Goal: Communication & Community: Answer question/provide support

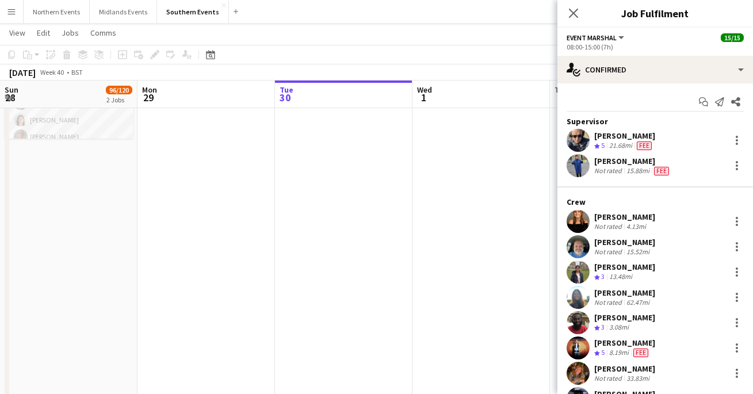
scroll to position [175, 0]
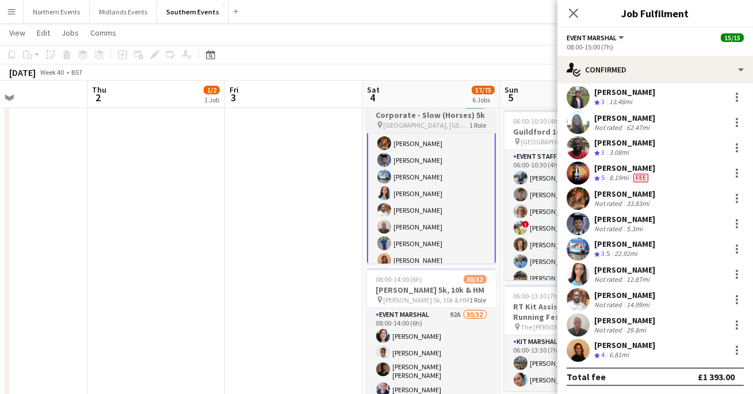
click at [392, 124] on span "[GEOGRAPHIC_DATA], [GEOGRAPHIC_DATA]" at bounding box center [426, 125] width 86 height 9
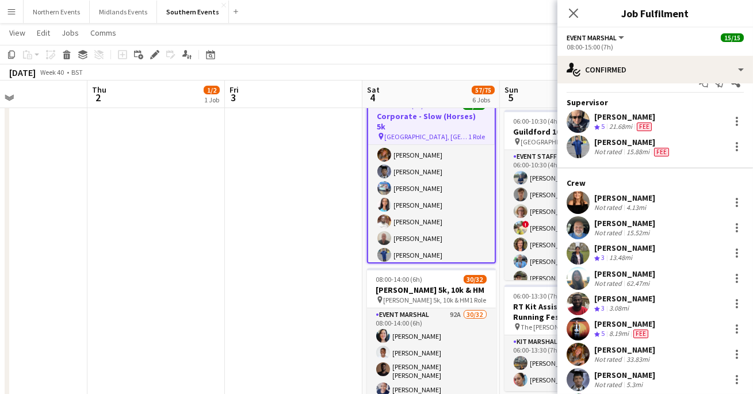
scroll to position [0, 0]
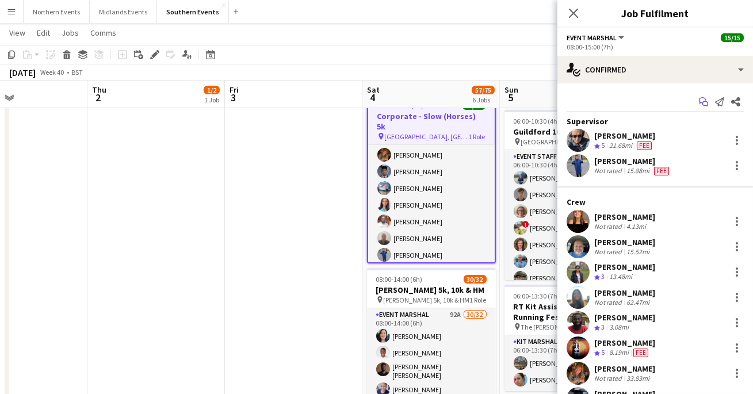
click at [703, 105] on icon at bounding box center [705, 104] width 6 height 6
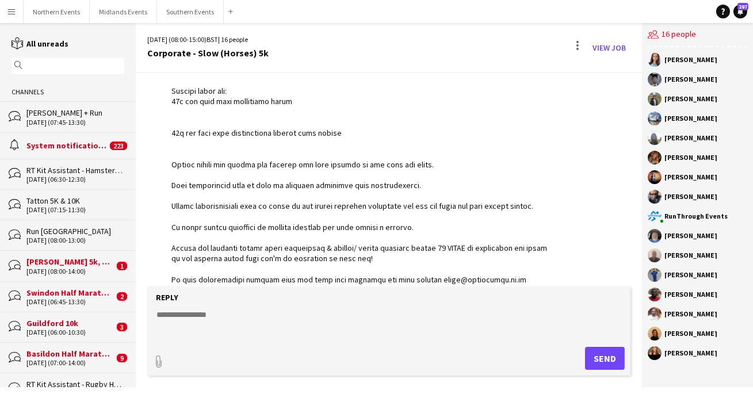
scroll to position [354, 0]
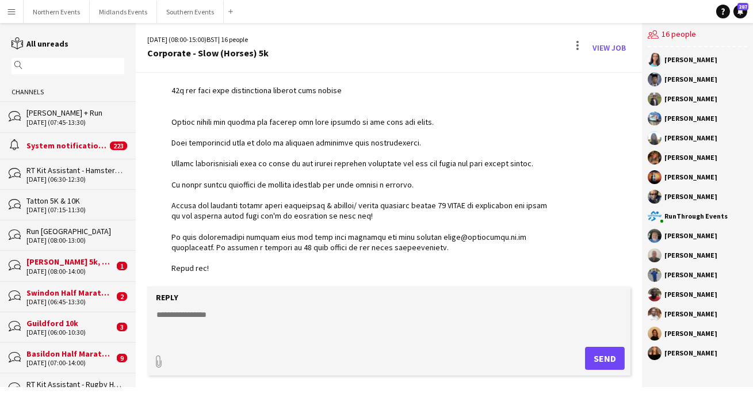
click at [242, 325] on textarea at bounding box center [390, 324] width 471 height 30
paste textarea "**********"
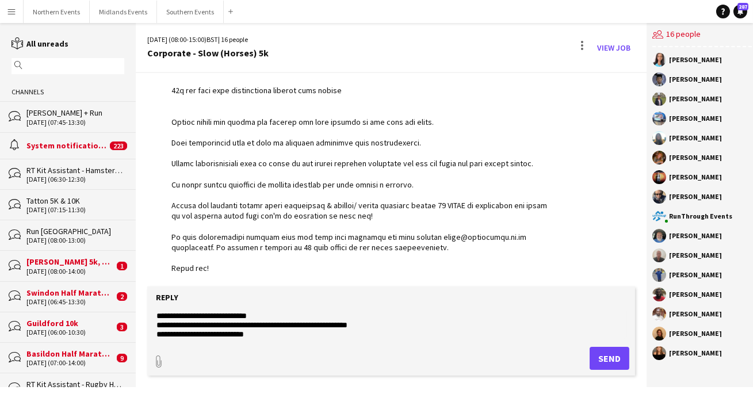
scroll to position [0, 0]
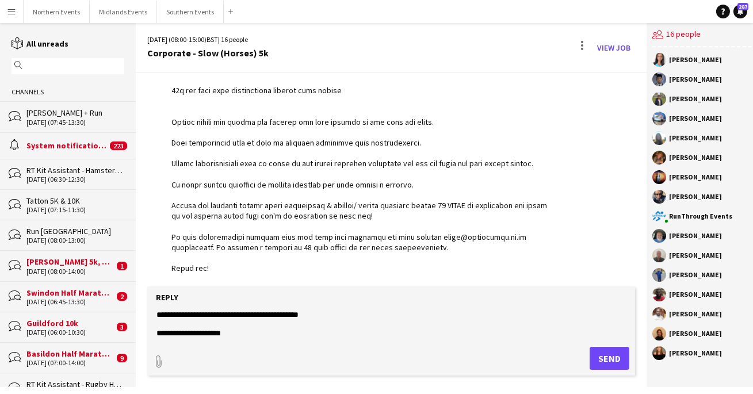
type textarea "**********"
click at [608, 363] on button "Send" at bounding box center [609, 358] width 40 height 23
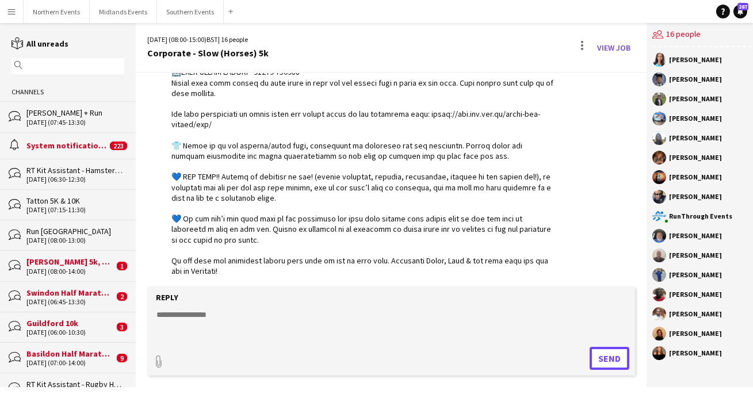
scroll to position [1314, 0]
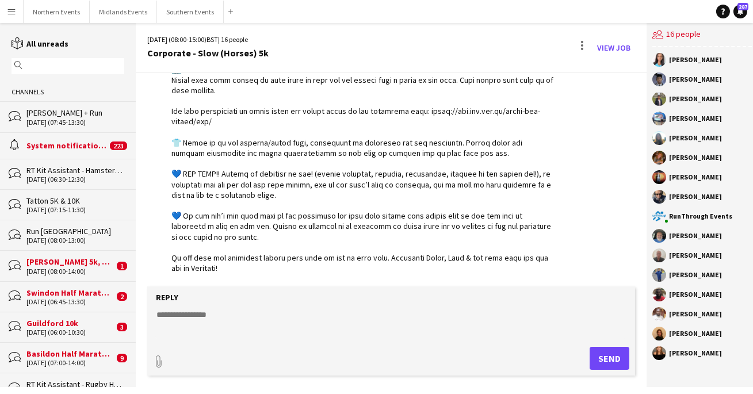
click at [319, 319] on textarea at bounding box center [390, 324] width 471 height 30
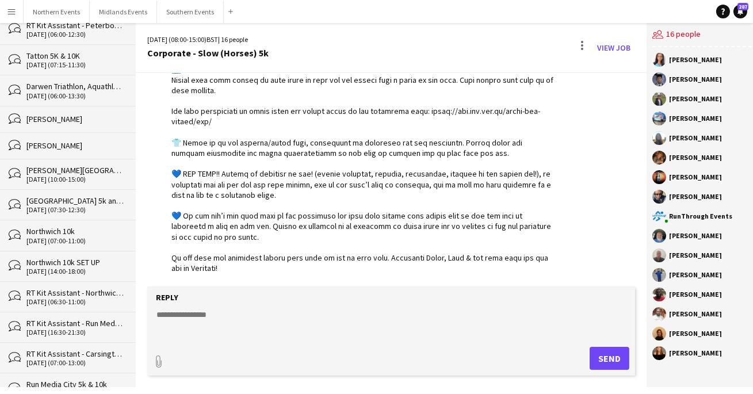
scroll to position [7216, 0]
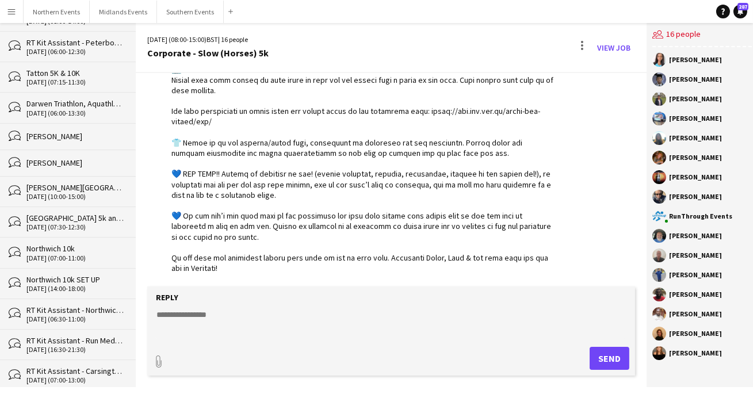
click at [73, 158] on div "[PERSON_NAME]" at bounding box center [75, 163] width 98 height 10
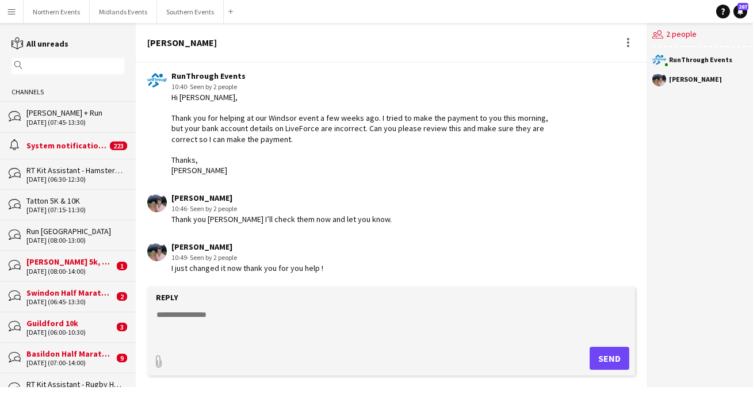
click at [70, 117] on div "[PERSON_NAME] + Run" at bounding box center [75, 113] width 98 height 10
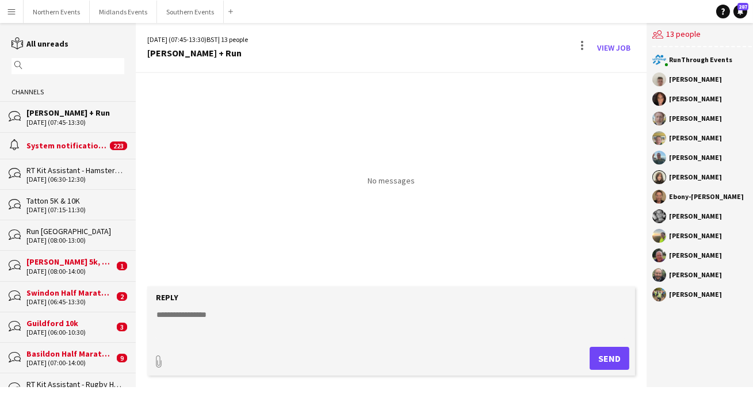
click at [86, 64] on input "text" at bounding box center [73, 66] width 96 height 10
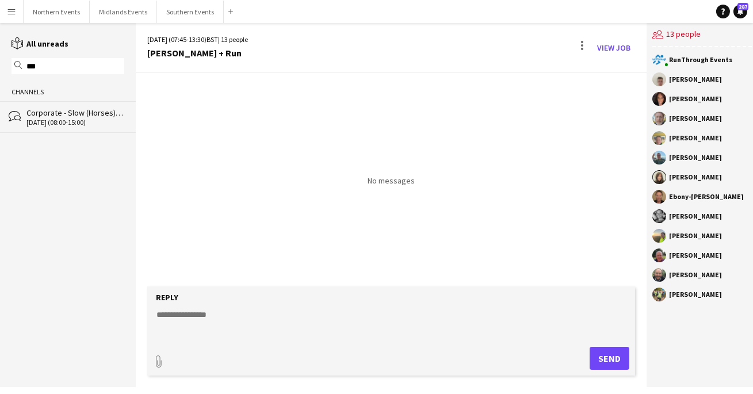
type input "***"
click at [64, 118] on div "[DATE] (08:00-15:00)" at bounding box center [75, 122] width 98 height 8
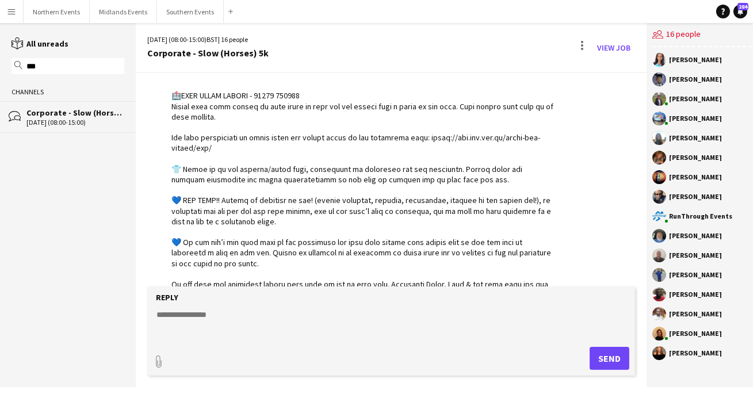
scroll to position [1394, 0]
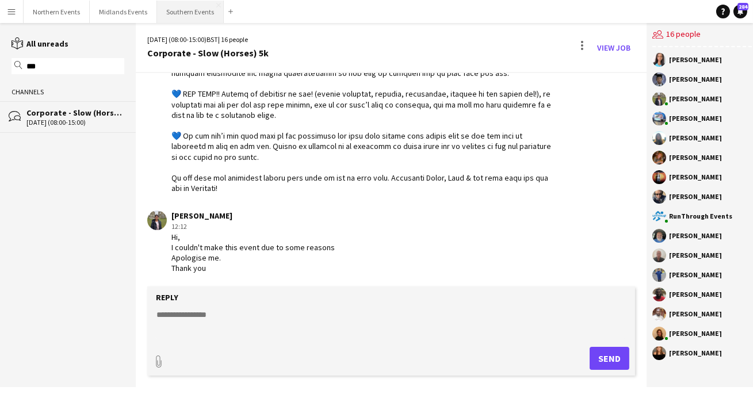
click at [162, 5] on button "Southern Events Close" at bounding box center [190, 12] width 67 height 22
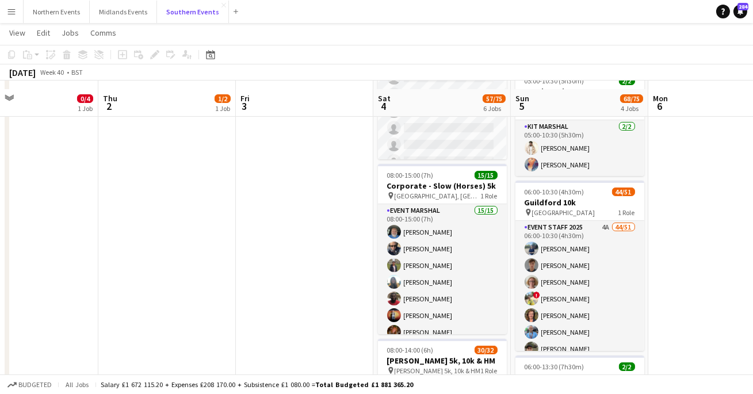
scroll to position [248, 0]
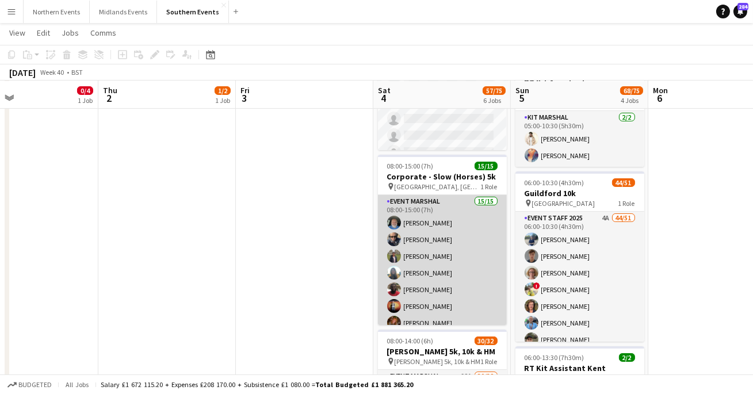
click at [436, 252] on app-card-role "Event Marshal 15/15 08:00-15:00 (7h) [PERSON_NAME] [PERSON_NAME] Renphrey Dhanu…" at bounding box center [442, 331] width 129 height 273
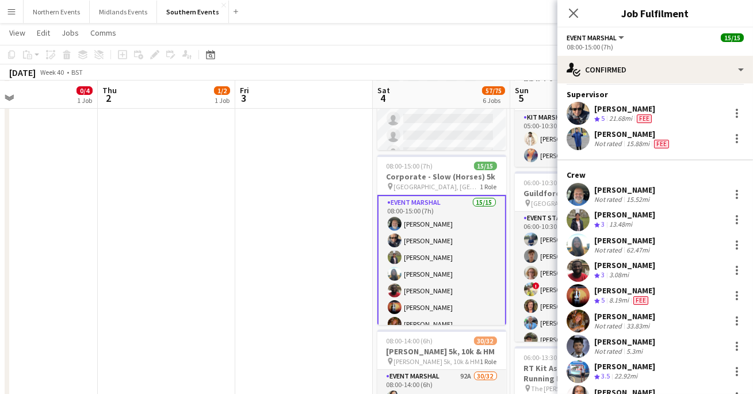
scroll to position [30, 0]
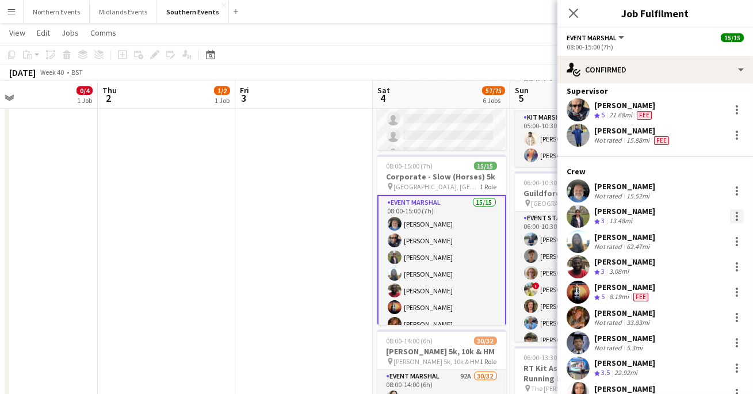
click at [740, 215] on div at bounding box center [737, 216] width 14 height 14
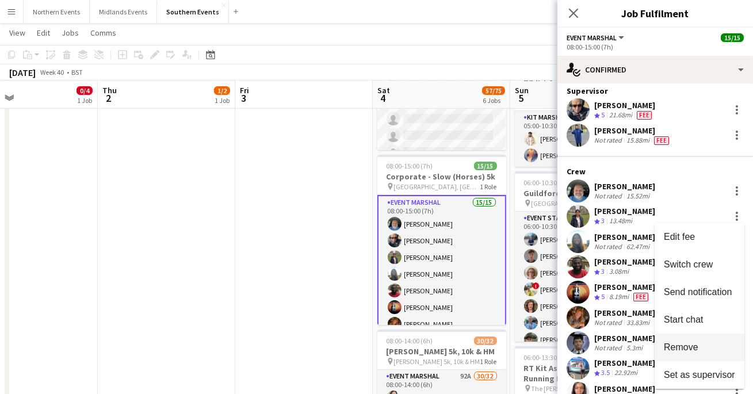
click at [676, 351] on span "Remove" at bounding box center [680, 347] width 34 height 10
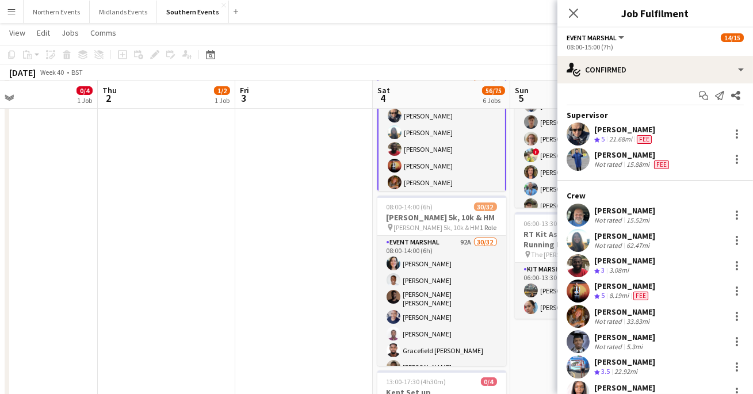
scroll to position [0, 0]
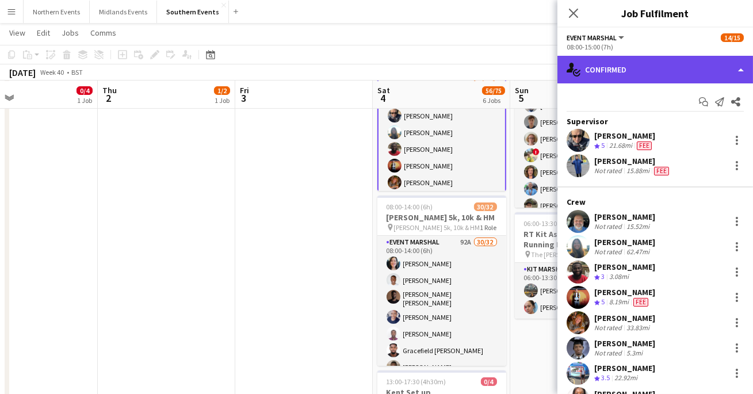
click at [628, 68] on div "single-neutral-actions-check-2 Confirmed" at bounding box center [654, 70] width 195 height 28
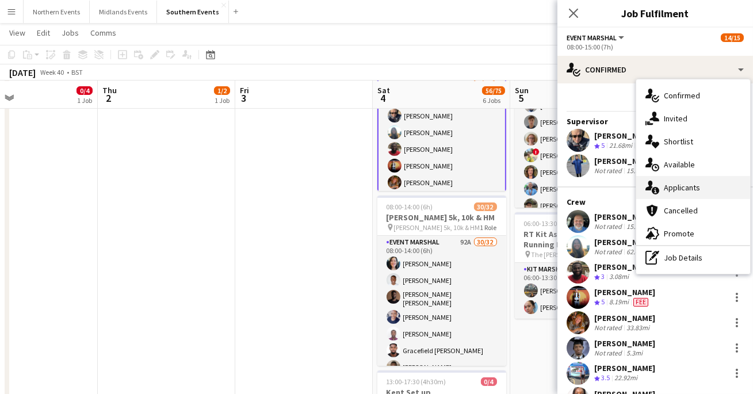
click at [679, 182] on span "Applicants" at bounding box center [681, 187] width 36 height 10
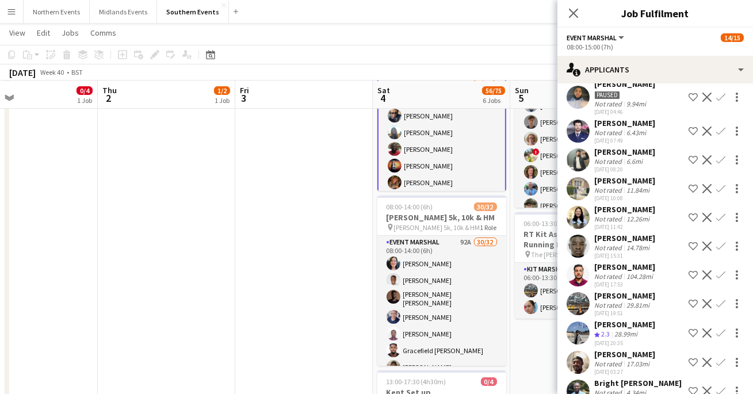
scroll to position [643, 0]
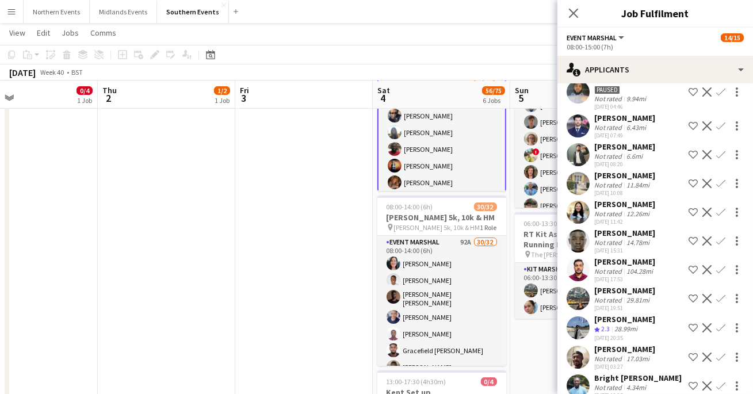
click at [577, 206] on app-user-avatar at bounding box center [577, 212] width 23 height 23
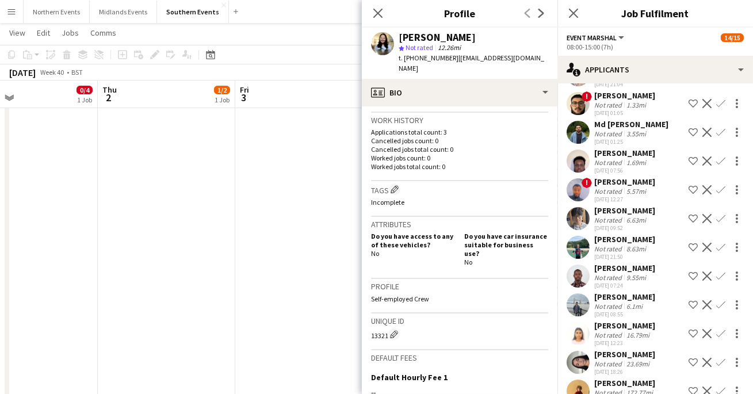
scroll to position [1068, 0]
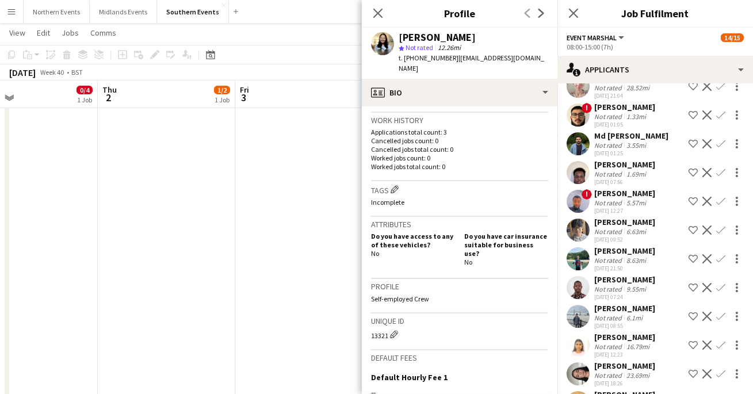
click at [581, 362] on app-user-avatar at bounding box center [577, 373] width 23 height 23
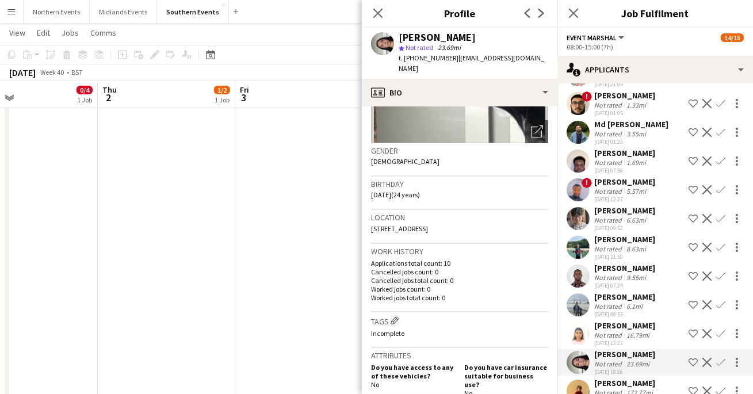
scroll to position [154, 0]
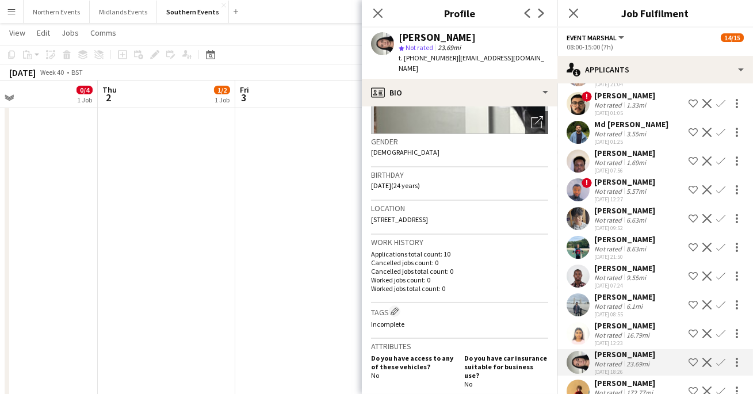
click at [572, 379] on app-user-avatar at bounding box center [577, 390] width 23 height 23
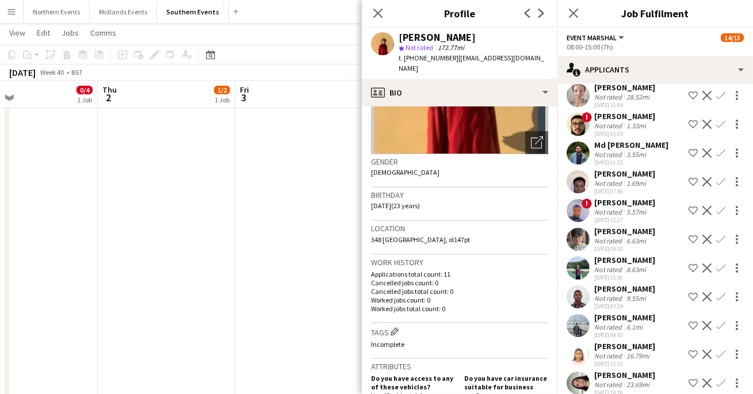
scroll to position [1052, 0]
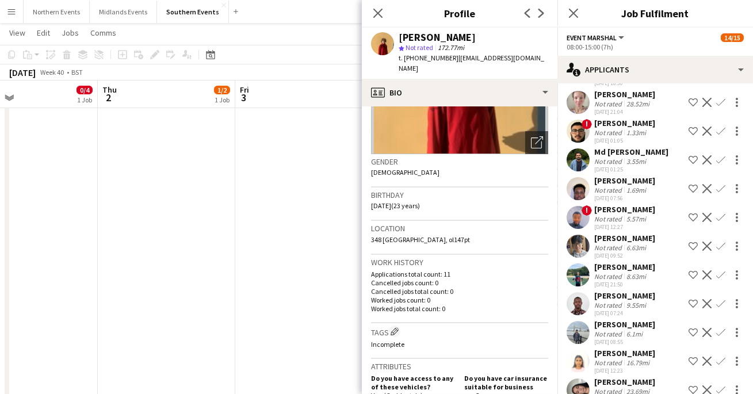
click at [592, 262] on div "[PERSON_NAME] Not rated 8.63mi [DATE] 21:50 Shortlist crew Decline Confirm" at bounding box center [654, 275] width 195 height 26
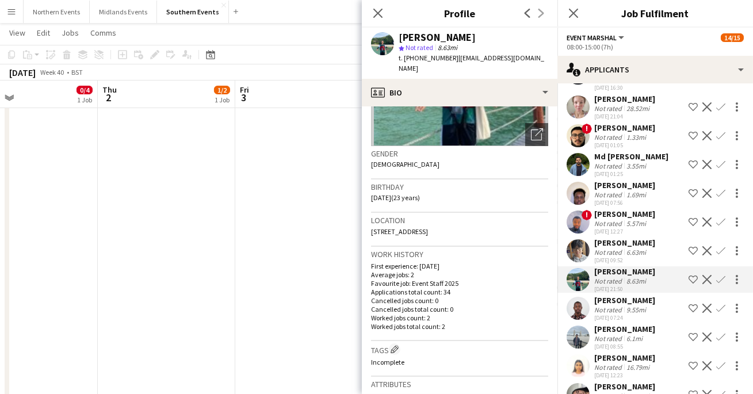
scroll to position [1041, 0]
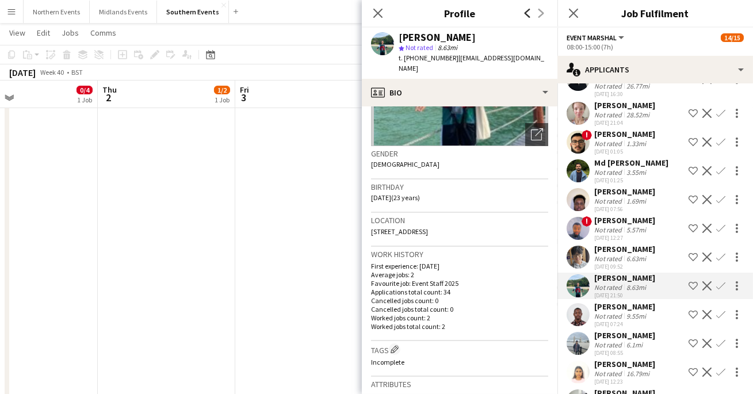
click at [523, 10] on icon "Previous" at bounding box center [527, 13] width 9 height 9
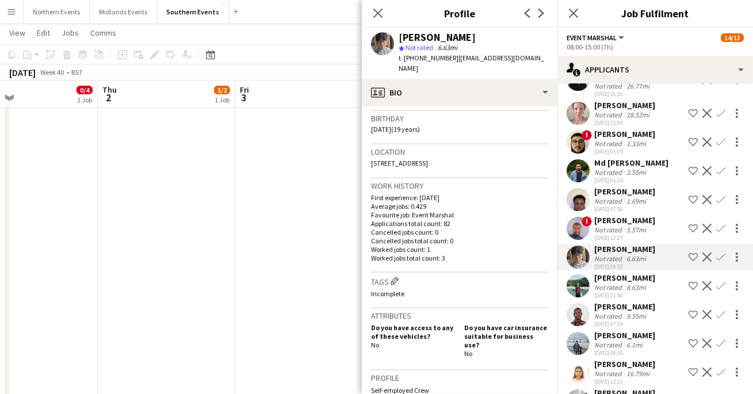
scroll to position [221, 0]
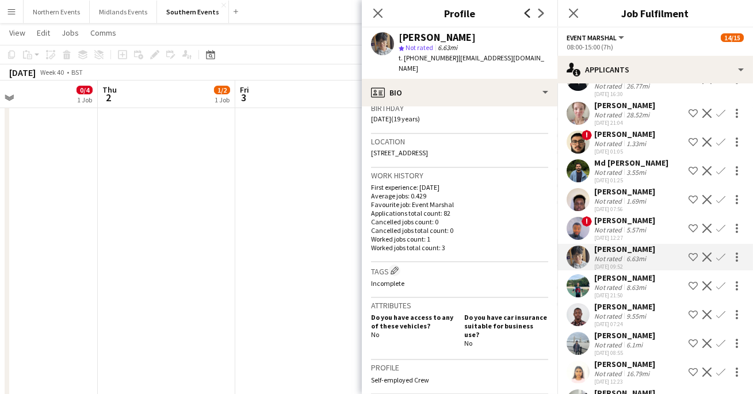
click at [523, 17] on icon "Previous" at bounding box center [527, 13] width 9 height 9
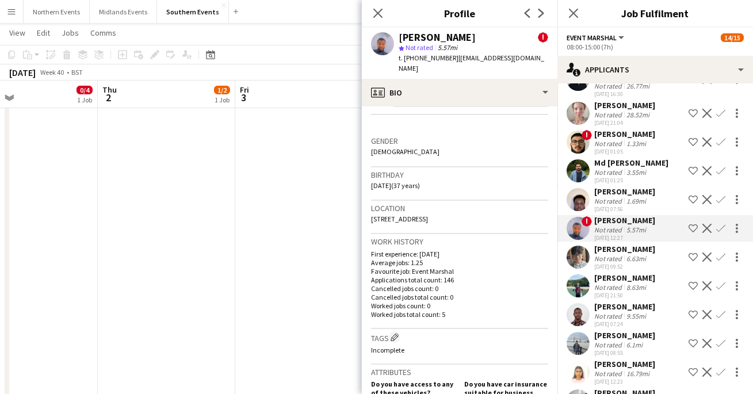
scroll to position [281, 0]
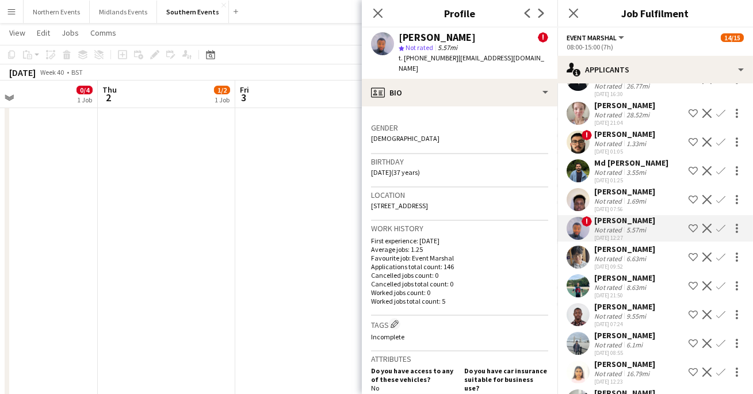
click at [521, 9] on app-icon "Previous" at bounding box center [527, 13] width 14 height 14
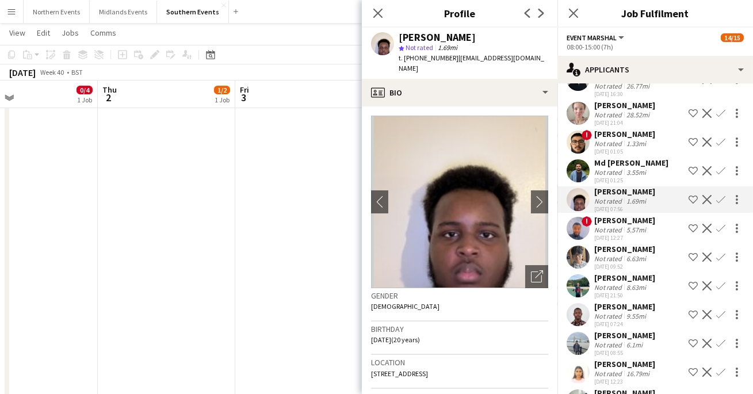
scroll to position [232, 0]
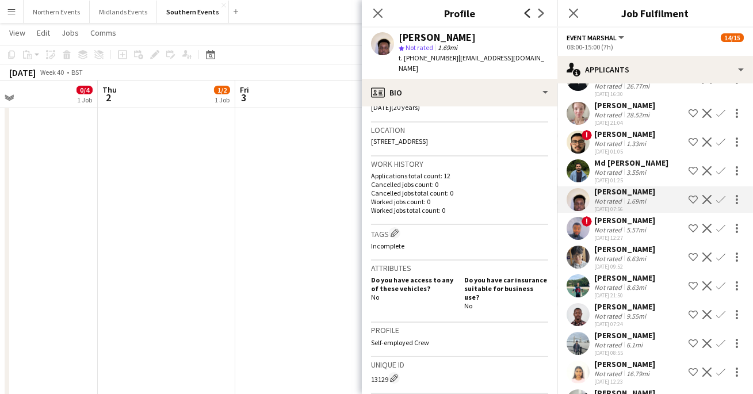
click at [525, 16] on icon "Previous" at bounding box center [527, 13] width 9 height 9
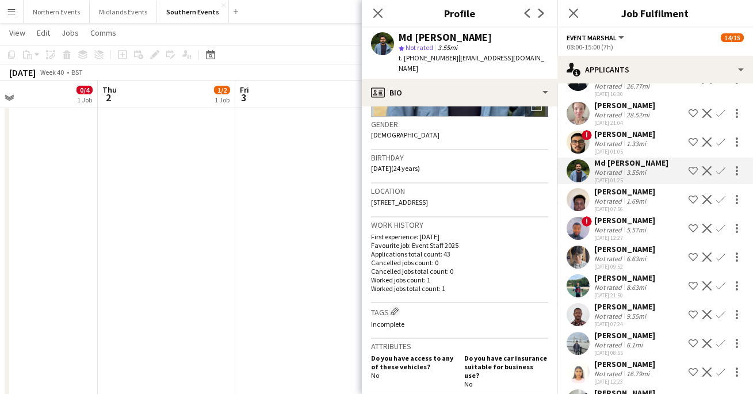
scroll to position [152, 0]
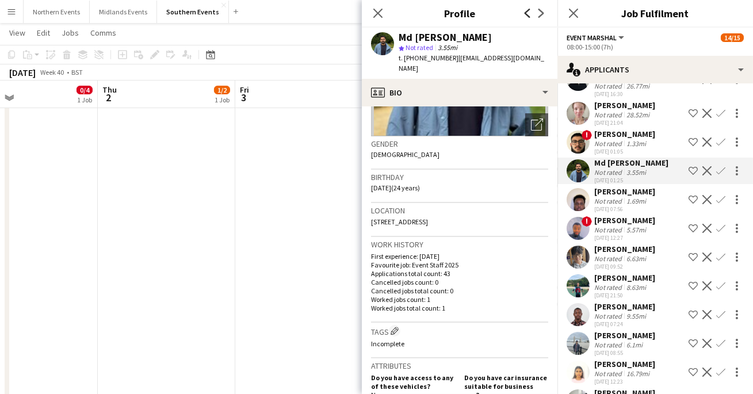
click at [531, 17] on icon "Previous" at bounding box center [527, 13] width 9 height 9
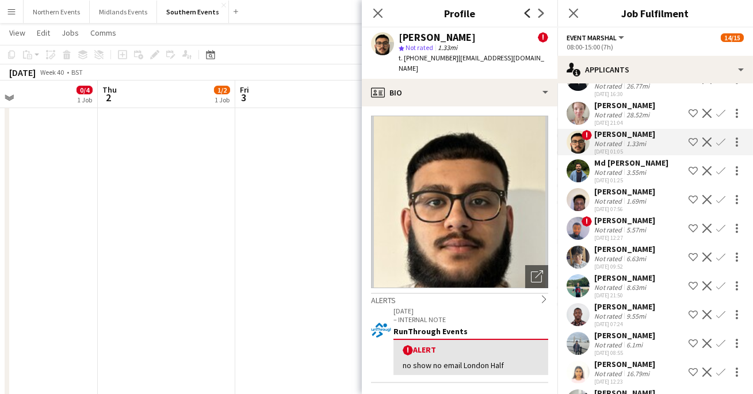
click at [529, 9] on icon at bounding box center [527, 13] width 6 height 9
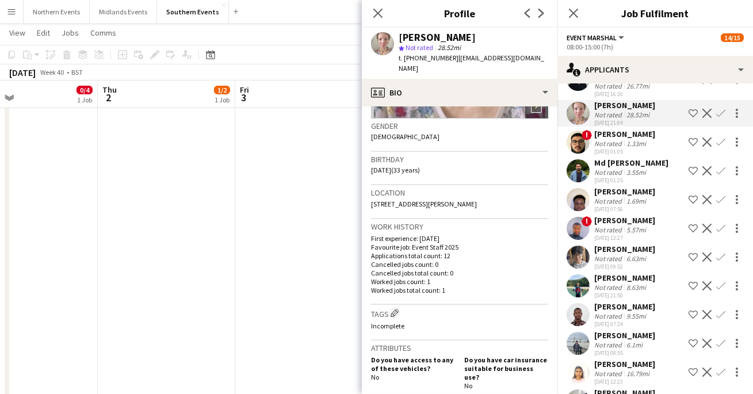
scroll to position [172, 0]
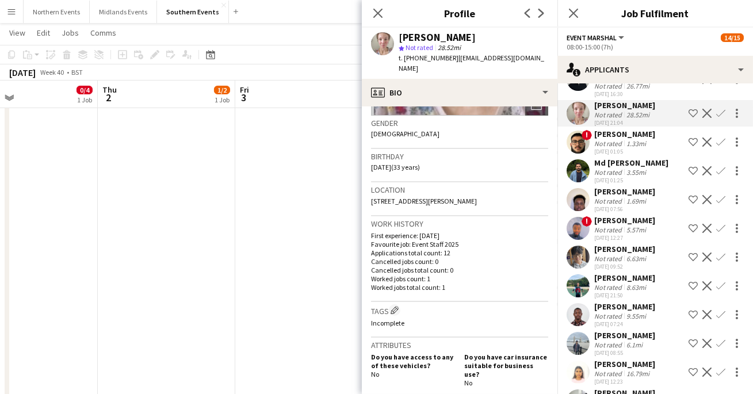
click at [524, 18] on app-icon "Previous" at bounding box center [527, 13] width 14 height 14
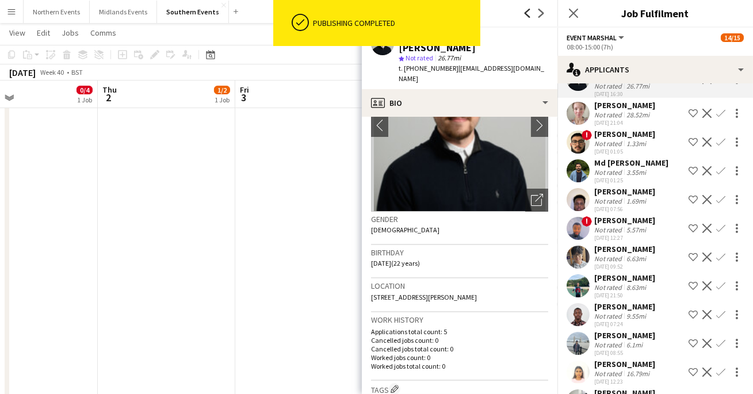
scroll to position [0, 0]
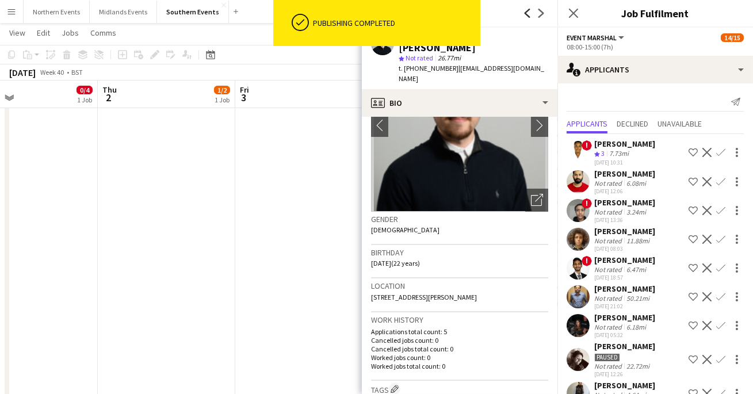
click at [525, 11] on icon "Previous" at bounding box center [527, 13] width 9 height 9
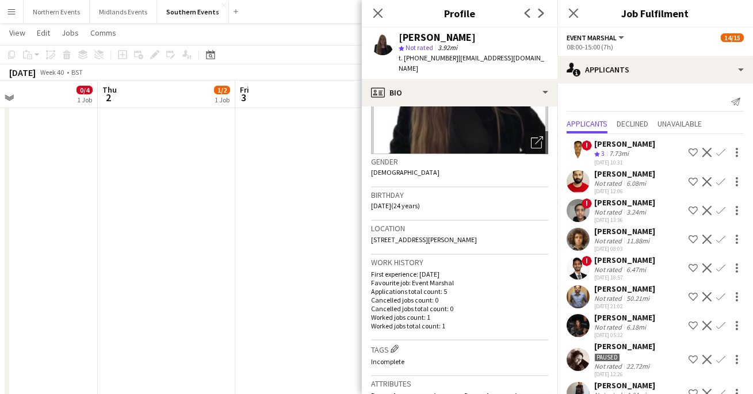
click at [528, 18] on app-icon "Previous" at bounding box center [527, 13] width 14 height 14
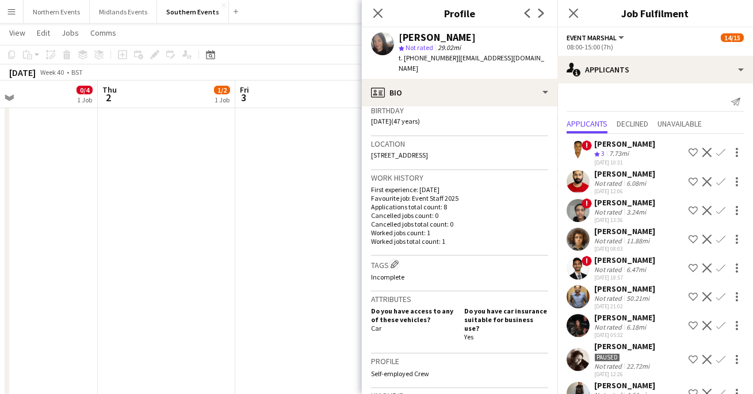
click at [525, 18] on app-icon "Previous" at bounding box center [527, 13] width 14 height 14
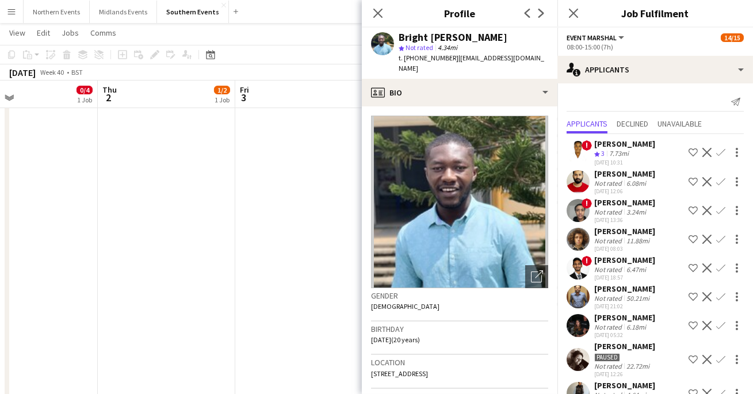
click at [523, 20] on app-icon "Previous" at bounding box center [527, 13] width 14 height 14
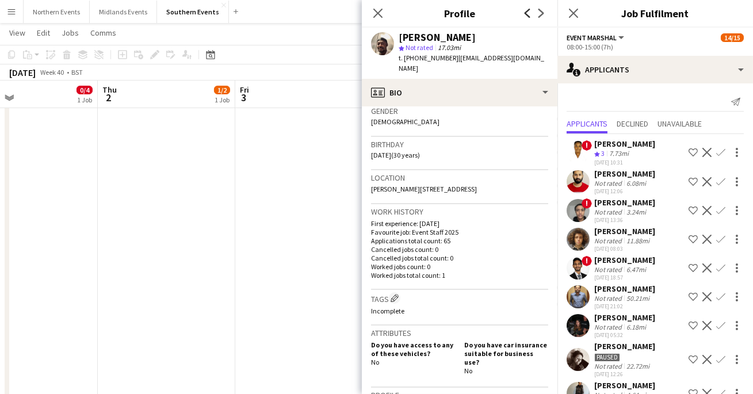
click at [523, 9] on icon "Previous" at bounding box center [527, 13] width 9 height 9
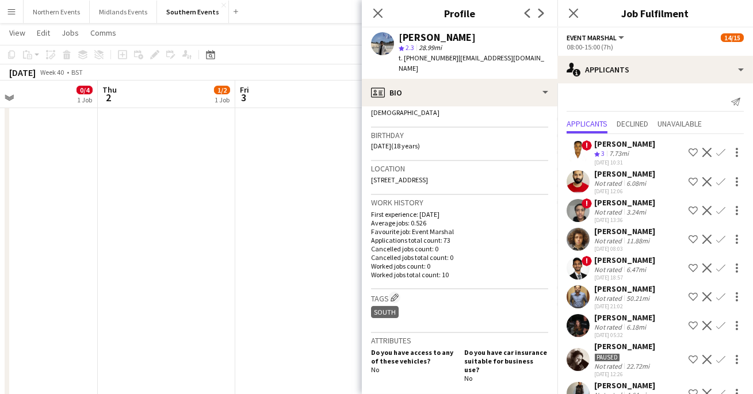
scroll to position [203, 0]
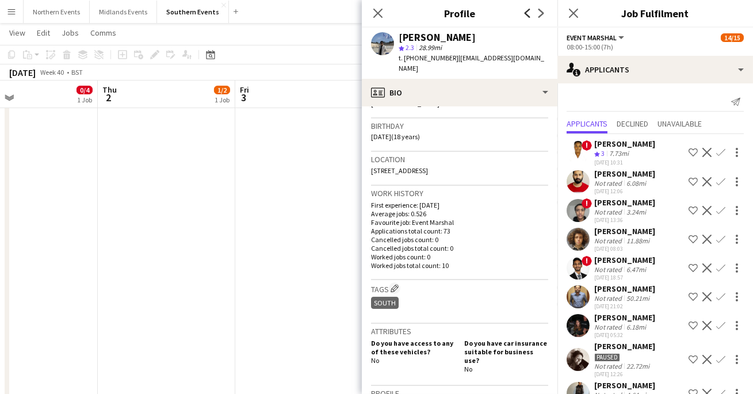
click at [526, 14] on icon at bounding box center [527, 13] width 6 height 9
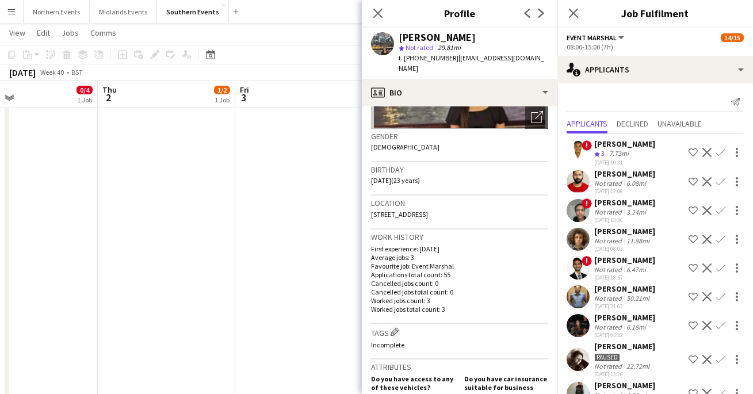
click at [527, 25] on div "Previous Next" at bounding box center [534, 13] width 46 height 26
click at [527, 20] on div "Previous Next" at bounding box center [534, 13] width 46 height 26
click at [527, 17] on icon "Previous" at bounding box center [527, 13] width 9 height 9
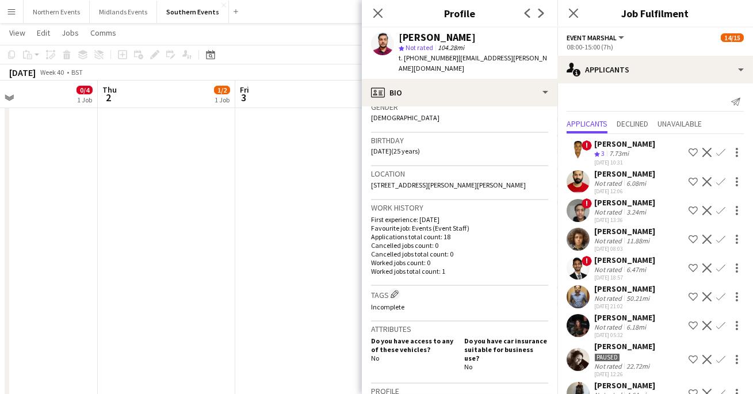
scroll to position [194, 0]
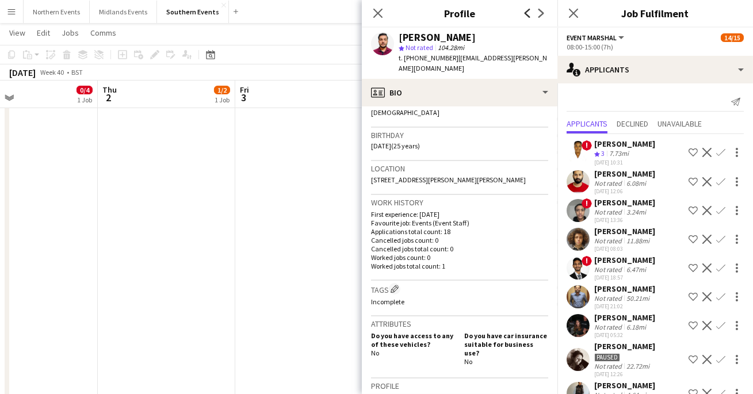
click at [528, 12] on icon "Previous" at bounding box center [527, 13] width 9 height 9
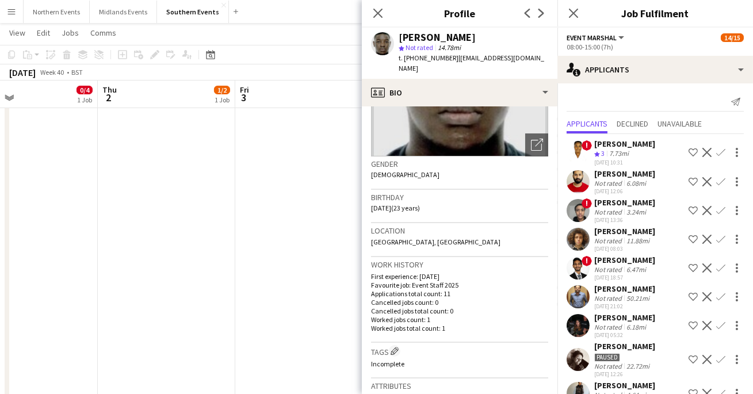
scroll to position [0, 0]
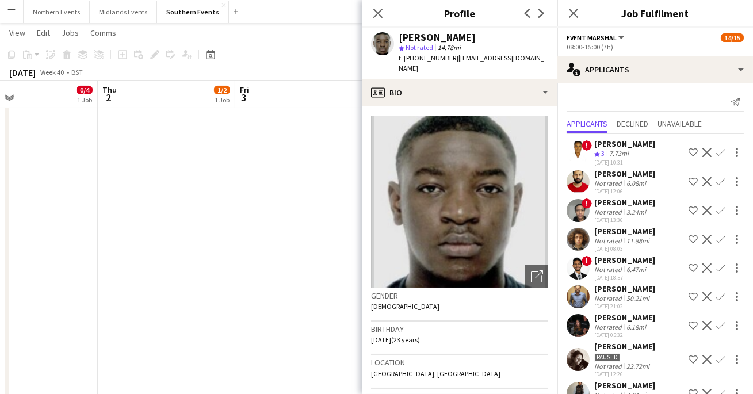
click at [519, 2] on div "Previous Next" at bounding box center [534, 13] width 46 height 26
click at [519, 9] on div "Previous Next" at bounding box center [534, 13] width 46 height 26
click at [523, 11] on icon "Previous" at bounding box center [527, 13] width 9 height 9
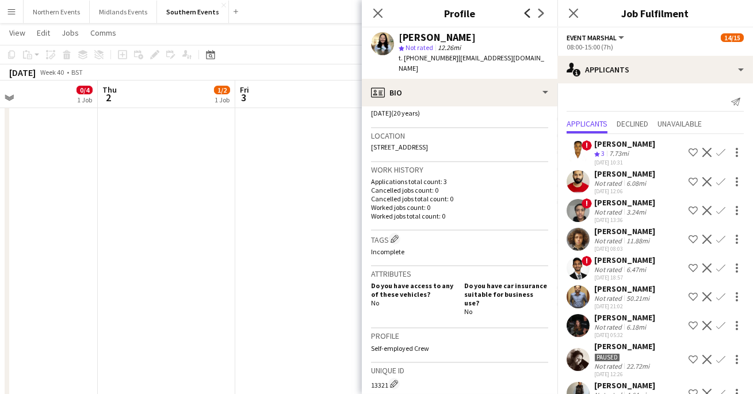
click at [528, 16] on icon "Previous" at bounding box center [527, 13] width 9 height 9
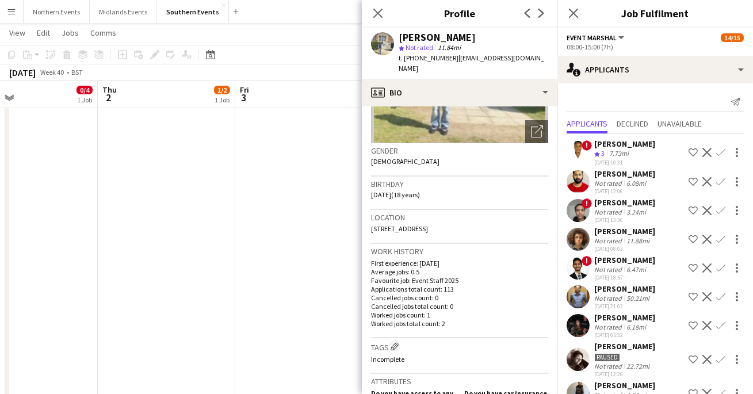
scroll to position [148, 0]
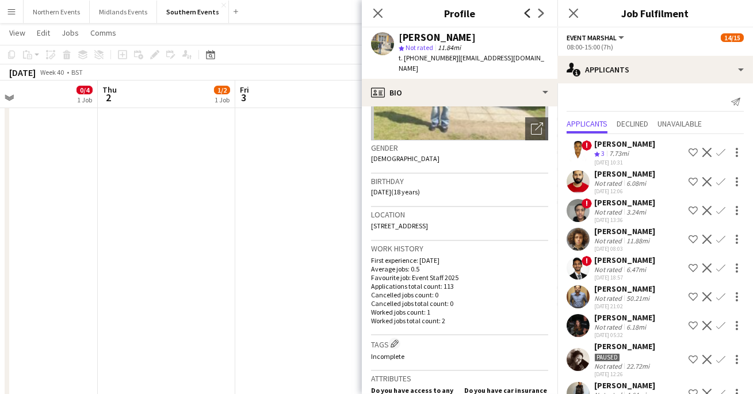
click at [528, 15] on icon at bounding box center [527, 13] width 6 height 9
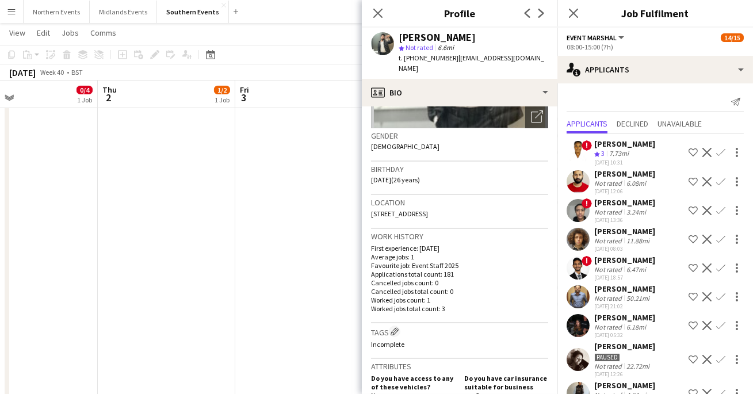
scroll to position [185, 0]
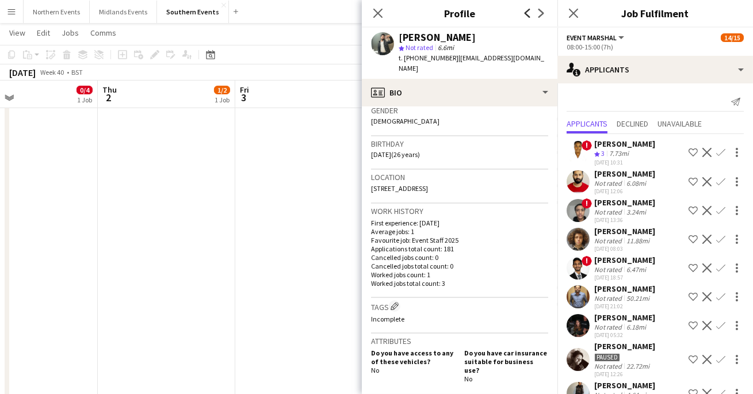
click at [527, 12] on icon "Previous" at bounding box center [527, 13] width 9 height 9
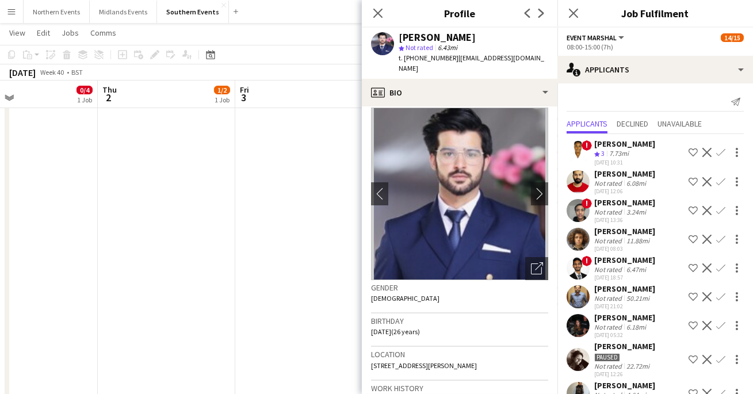
scroll to position [0, 0]
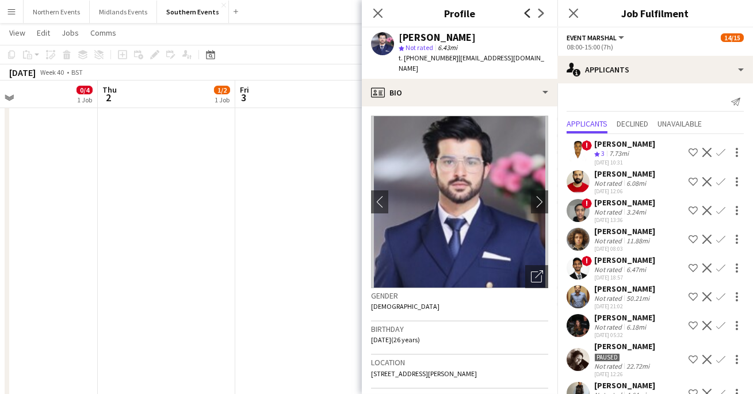
click at [525, 10] on icon "Previous" at bounding box center [527, 13] width 9 height 9
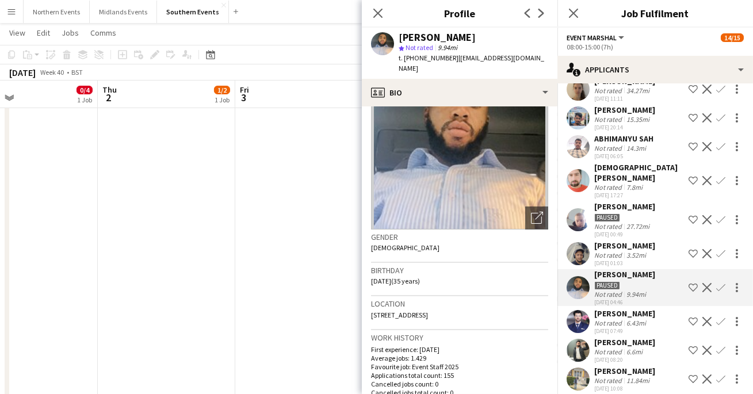
scroll to position [454, 0]
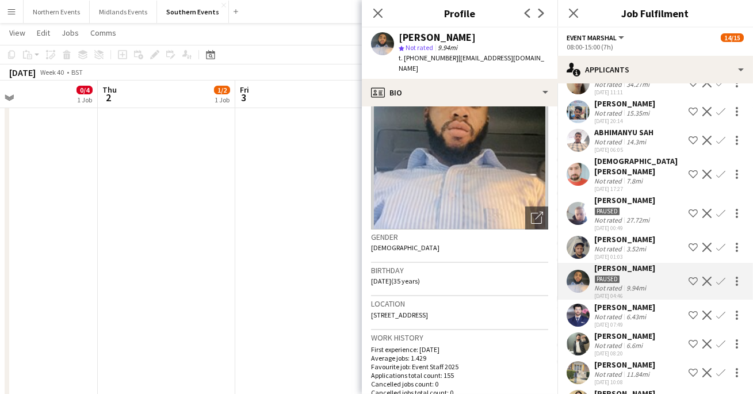
click at [627, 205] on div "Paused" at bounding box center [624, 210] width 61 height 10
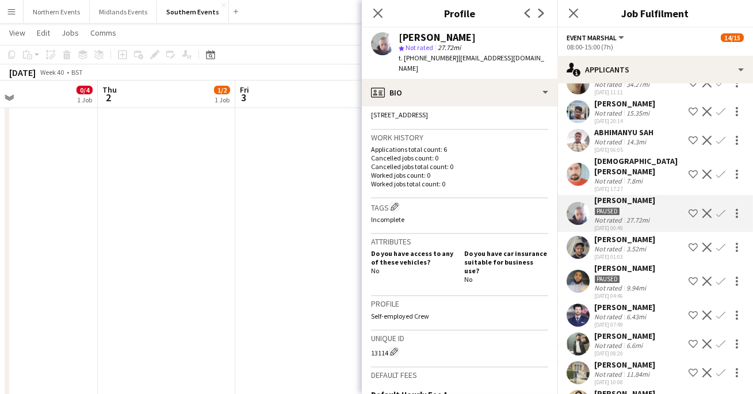
scroll to position [273, 0]
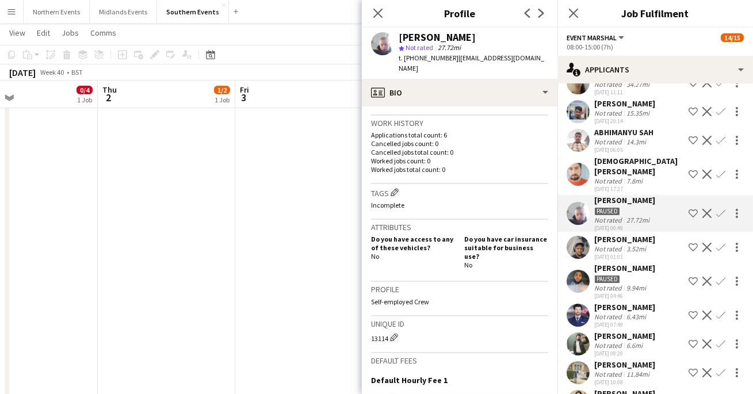
click at [609, 244] on div "Not rated" at bounding box center [609, 248] width 30 height 9
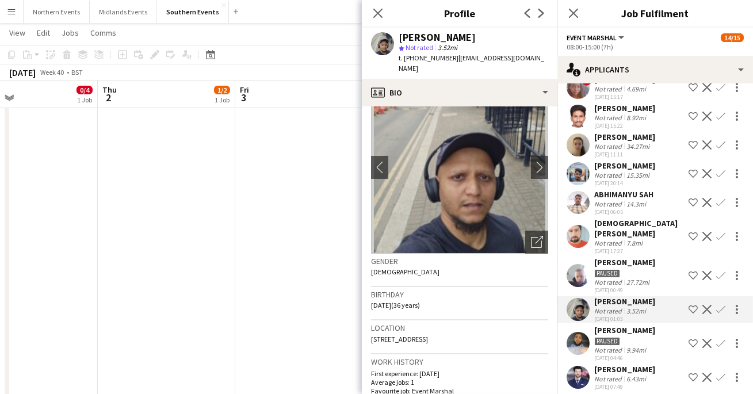
scroll to position [387, 0]
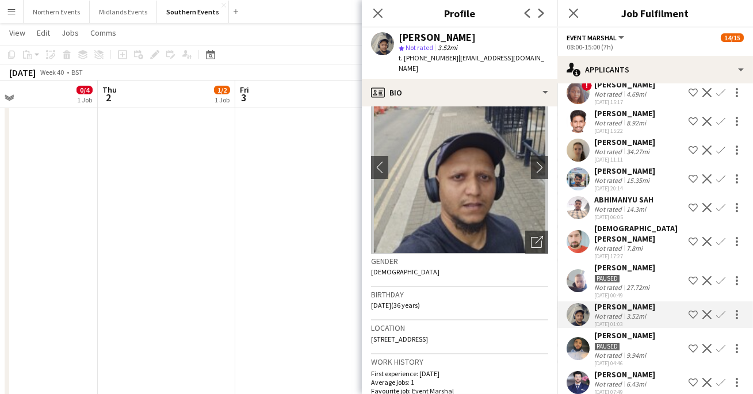
click at [601, 152] on div "Not rated" at bounding box center [609, 151] width 30 height 9
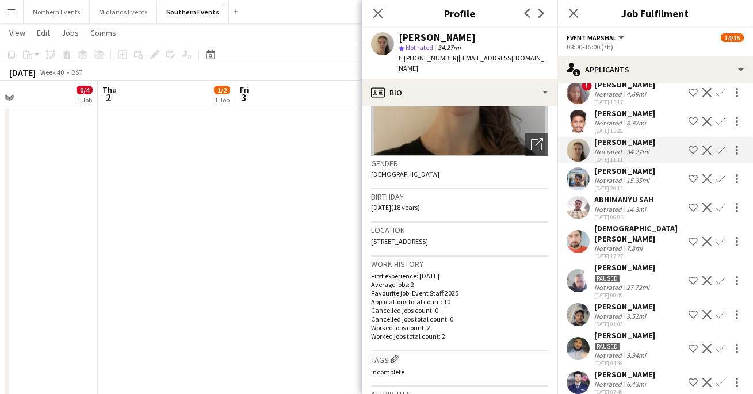
scroll to position [137, 0]
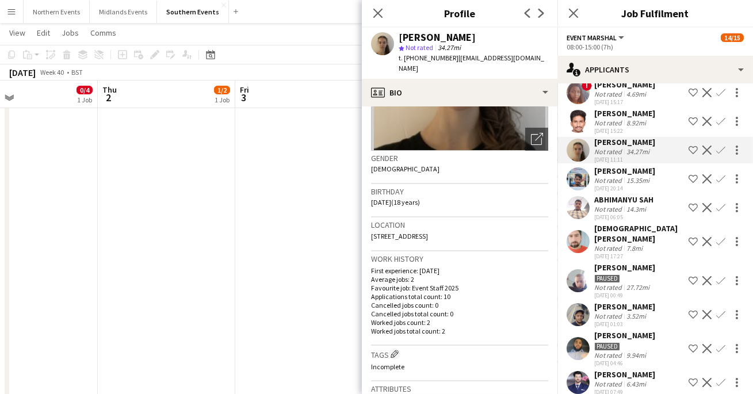
click at [600, 119] on div "Not rated" at bounding box center [609, 122] width 30 height 9
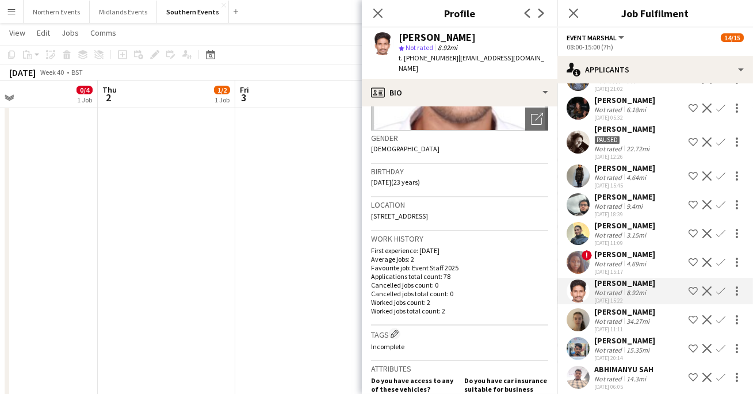
scroll to position [211, 0]
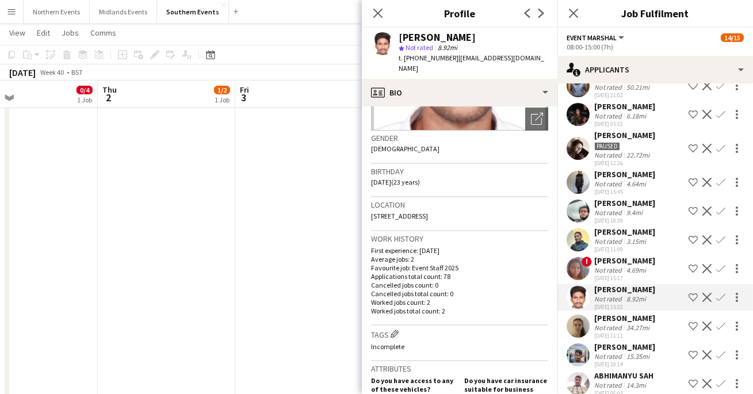
click at [617, 237] on div "Not rated" at bounding box center [609, 241] width 30 height 9
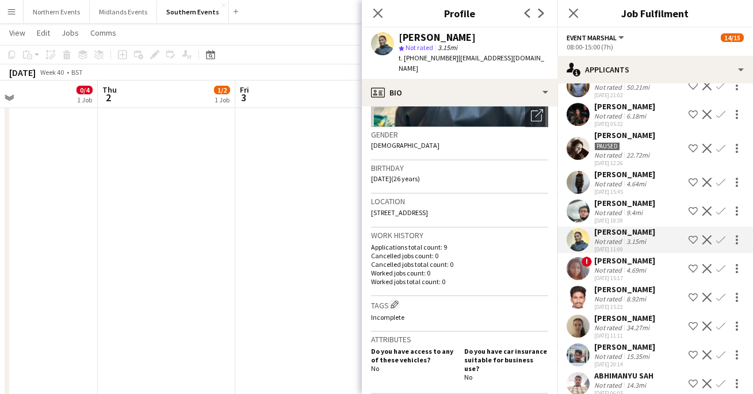
scroll to position [177, 0]
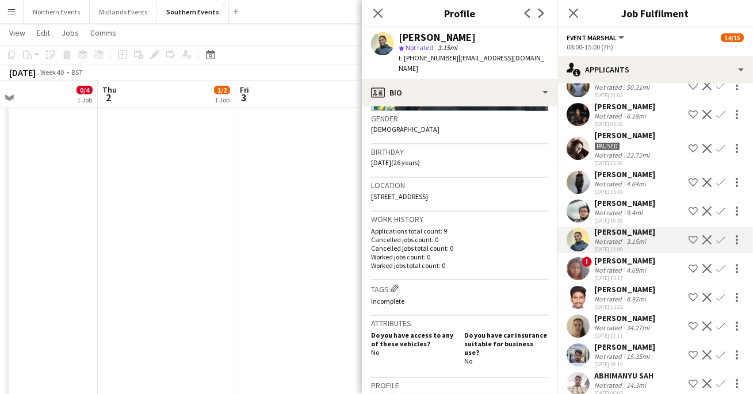
click at [604, 212] on div "Not rated" at bounding box center [609, 212] width 30 height 9
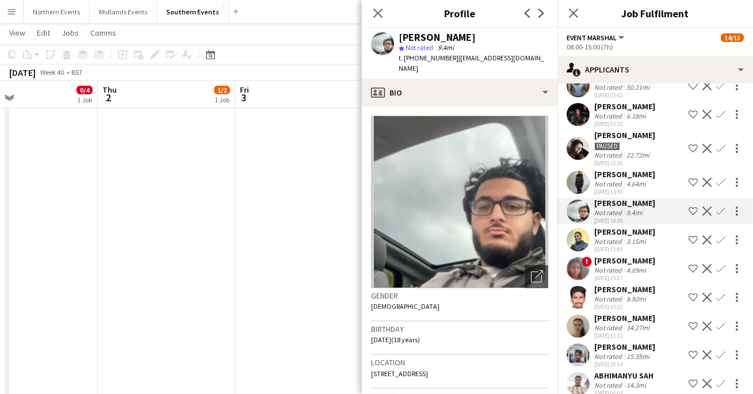
scroll to position [212, 0]
click at [620, 174] on div "[PERSON_NAME]" at bounding box center [624, 173] width 61 height 10
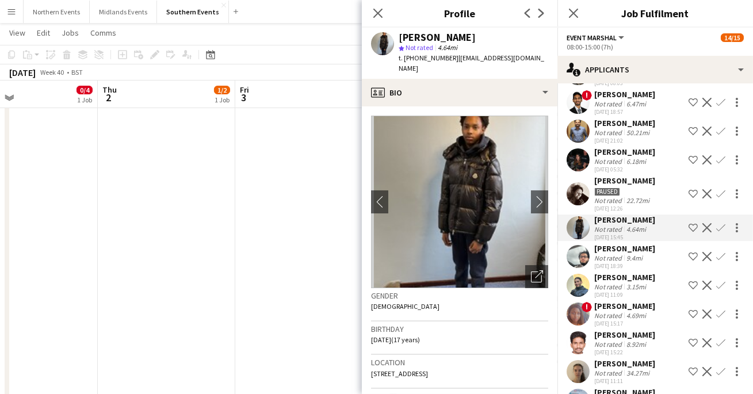
scroll to position [164, 0]
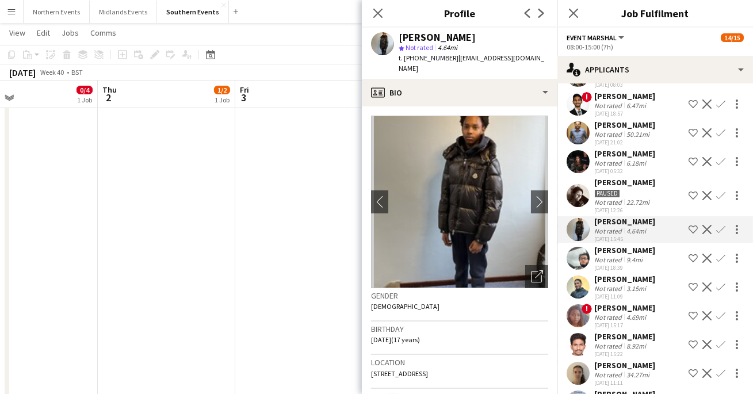
click at [628, 156] on div "[PERSON_NAME]" at bounding box center [624, 153] width 61 height 10
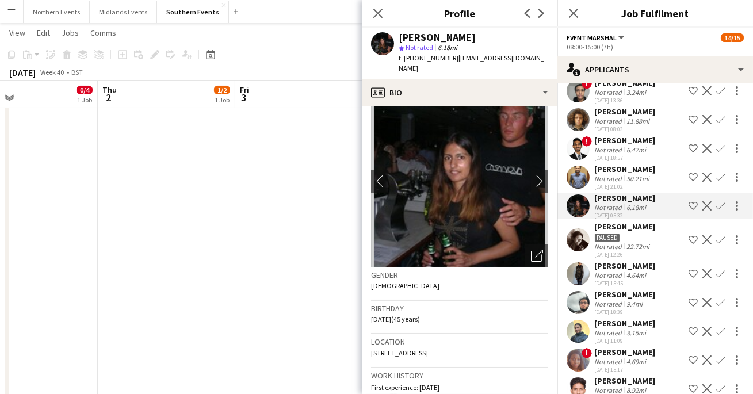
scroll to position [116, 0]
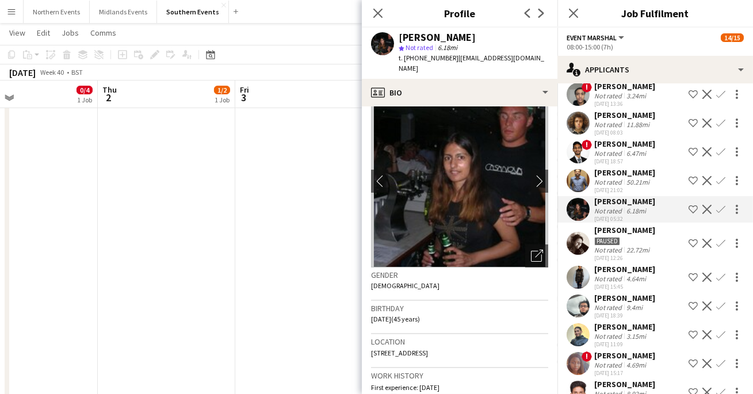
click at [607, 170] on div "[PERSON_NAME]" at bounding box center [624, 172] width 61 height 10
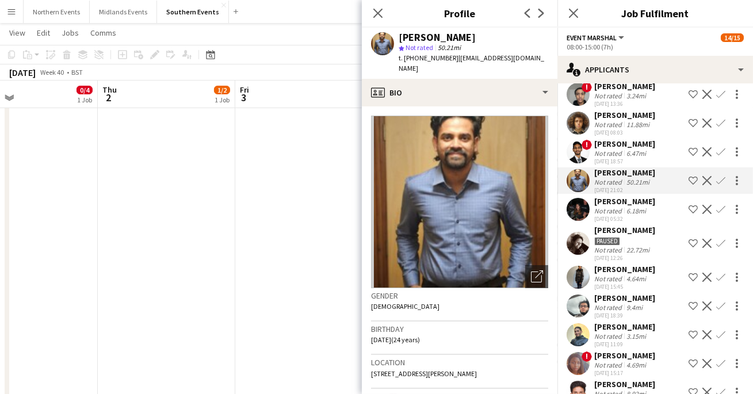
click at [600, 120] on div "Not rated" at bounding box center [609, 124] width 30 height 9
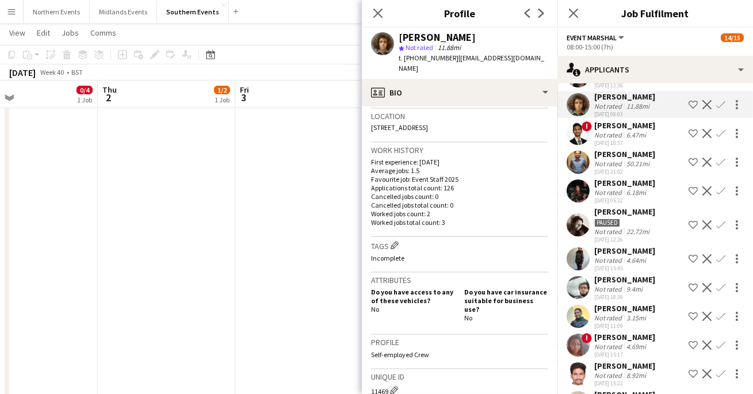
scroll to position [0, 0]
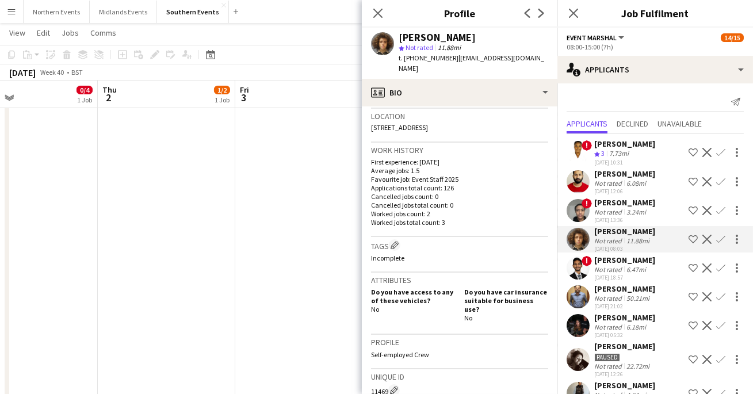
click at [606, 143] on div "[PERSON_NAME]" at bounding box center [624, 144] width 61 height 10
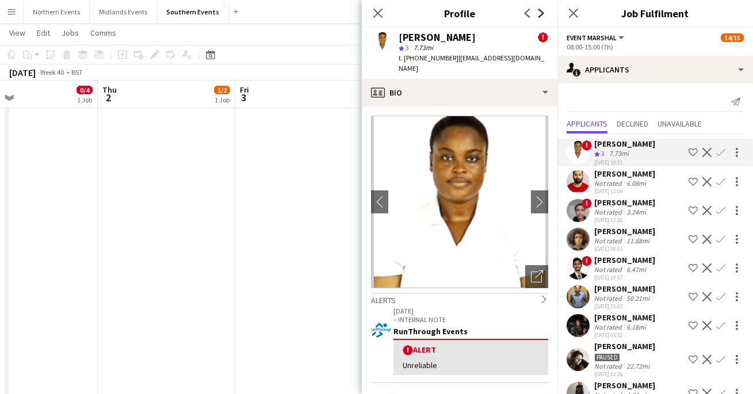
click at [544, 12] on icon "Next" at bounding box center [540, 13] width 9 height 9
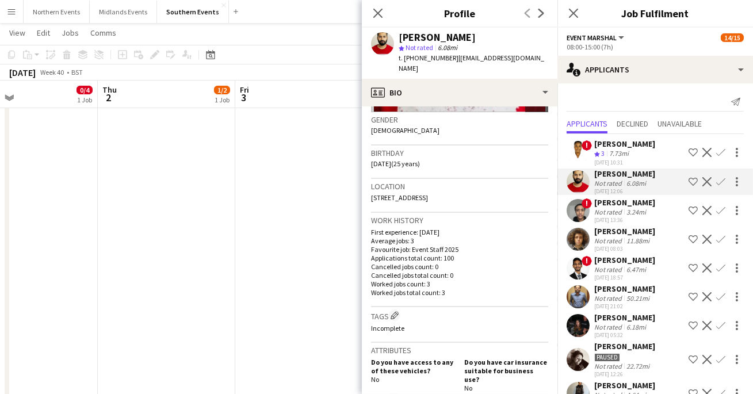
scroll to position [177, 0]
click at [542, 16] on icon "Next" at bounding box center [540, 13] width 9 height 9
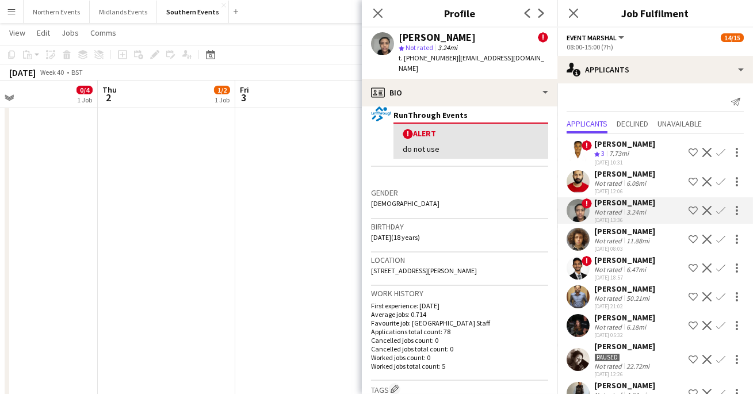
scroll to position [230, 0]
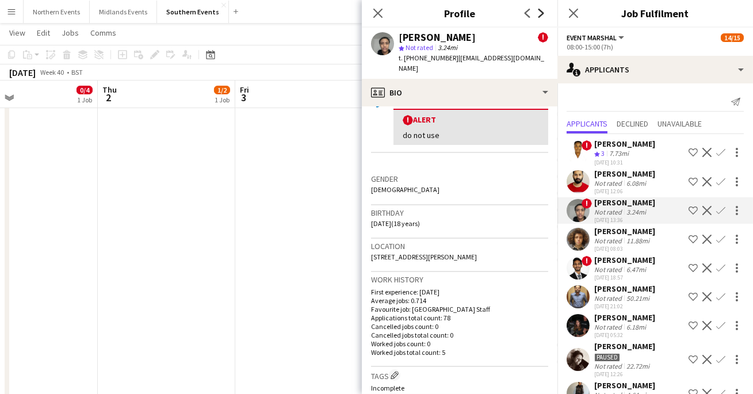
click at [543, 12] on icon at bounding box center [541, 13] width 6 height 9
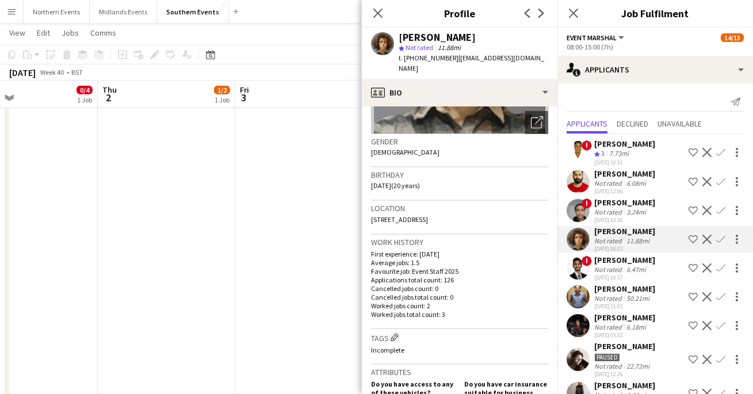
scroll to position [159, 0]
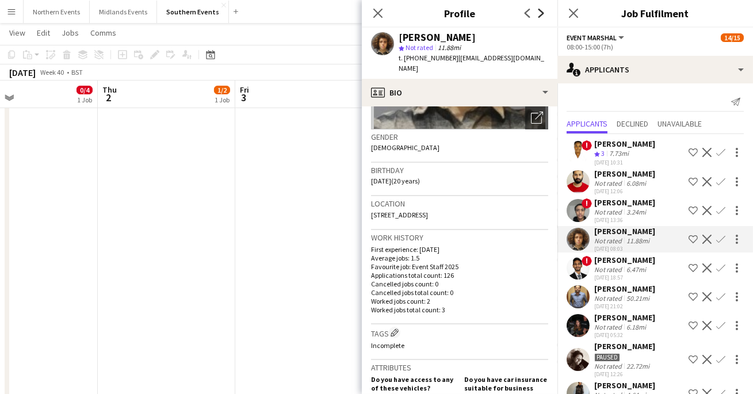
click at [539, 11] on icon "Next" at bounding box center [540, 13] width 9 height 9
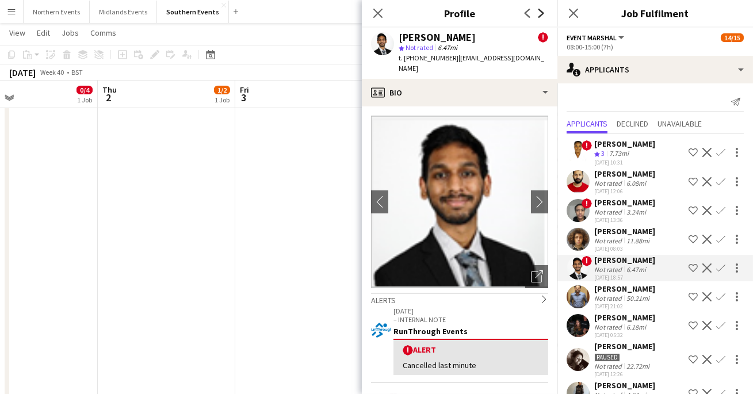
click at [539, 11] on icon "Next" at bounding box center [540, 13] width 9 height 9
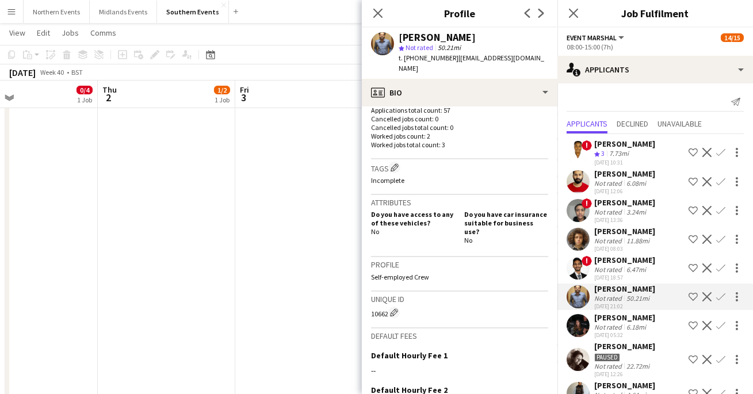
scroll to position [325, 0]
click at [543, 16] on icon "Next" at bounding box center [540, 13] width 9 height 9
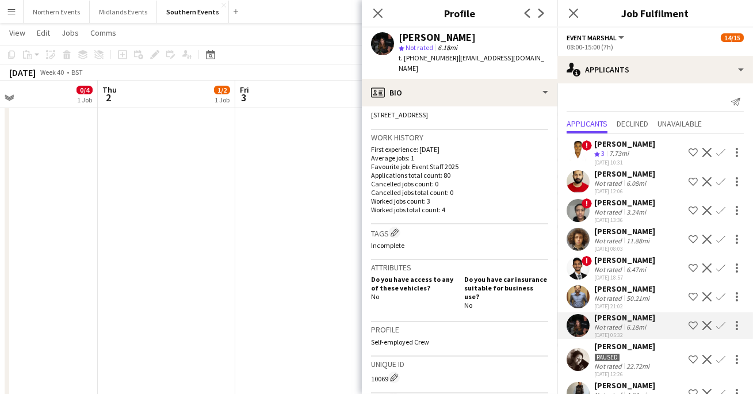
scroll to position [264, 0]
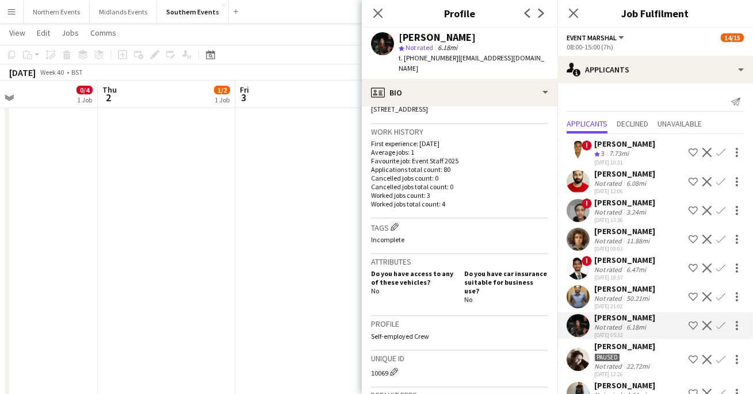
click at [540, 20] on app-icon "Next" at bounding box center [541, 13] width 14 height 14
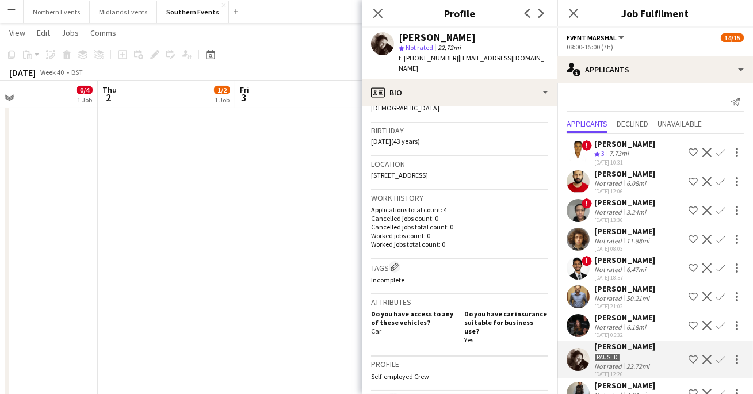
scroll to position [199, 0]
click at [544, 13] on icon "Next" at bounding box center [540, 13] width 9 height 9
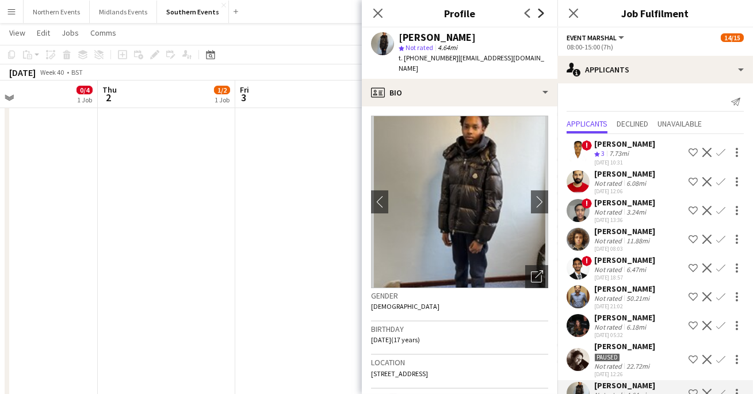
click at [544, 9] on icon "Next" at bounding box center [540, 13] width 9 height 9
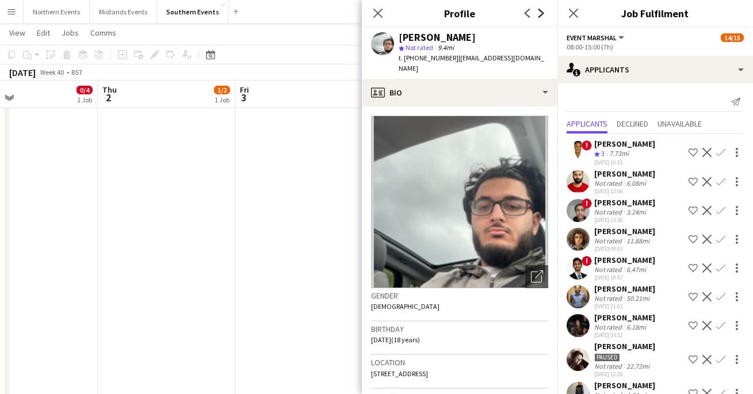
click at [544, 9] on icon "Next" at bounding box center [540, 13] width 9 height 9
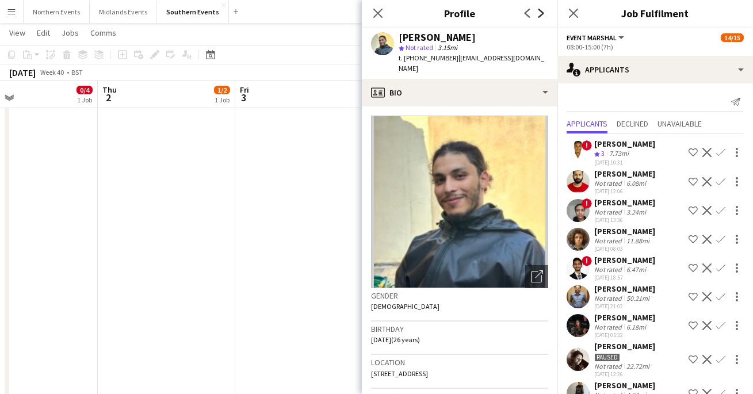
click at [544, 9] on icon "Next" at bounding box center [540, 13] width 9 height 9
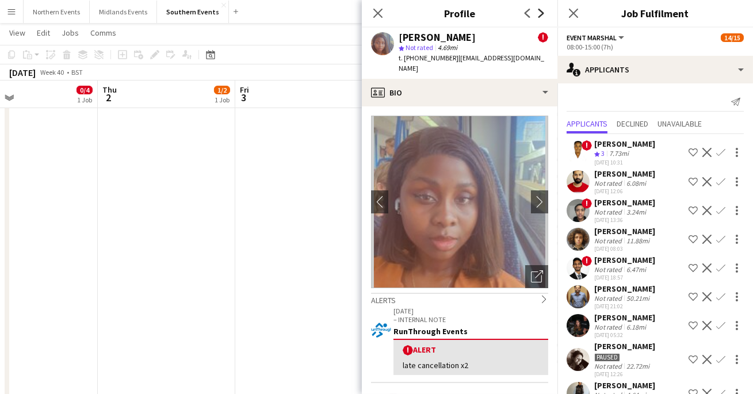
click at [544, 9] on icon "Next" at bounding box center [540, 13] width 9 height 9
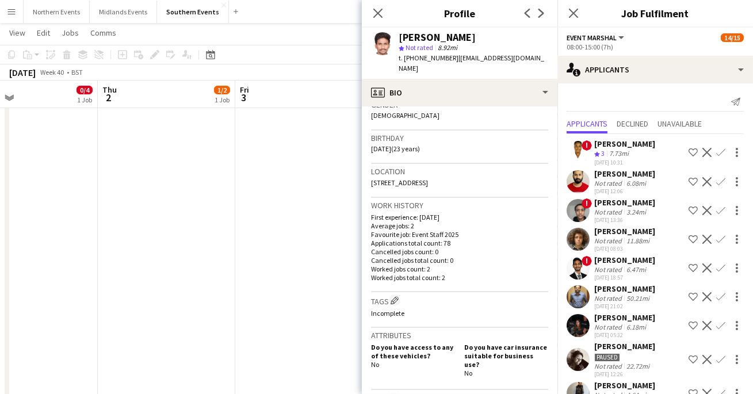
scroll to position [191, 0]
click at [539, 22] on div "Previous Next" at bounding box center [534, 13] width 46 height 26
click at [539, 16] on icon at bounding box center [541, 13] width 6 height 9
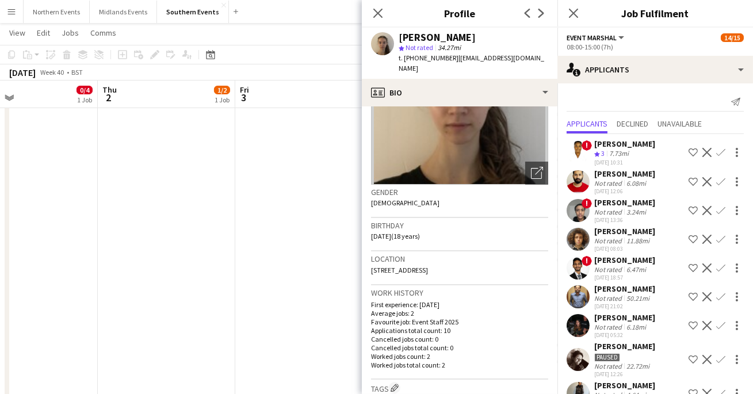
scroll to position [106, 0]
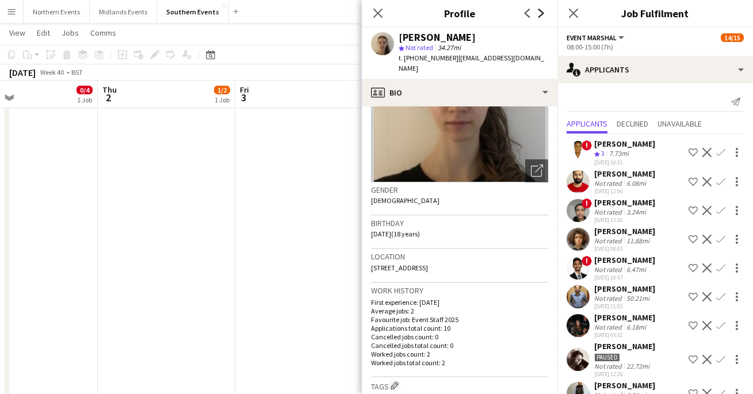
click at [536, 14] on icon "Next" at bounding box center [540, 13] width 9 height 9
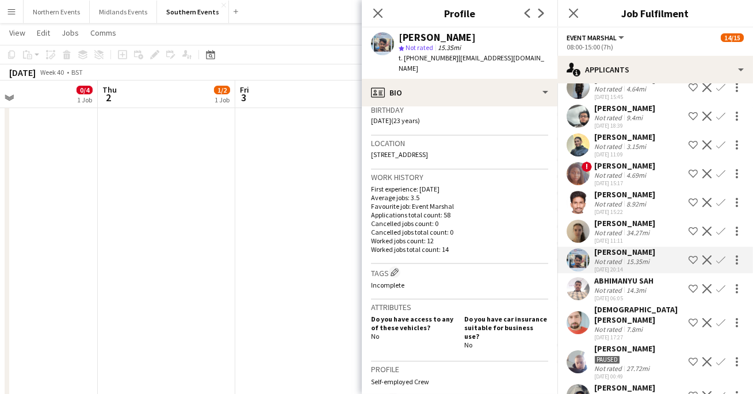
scroll to position [309, 0]
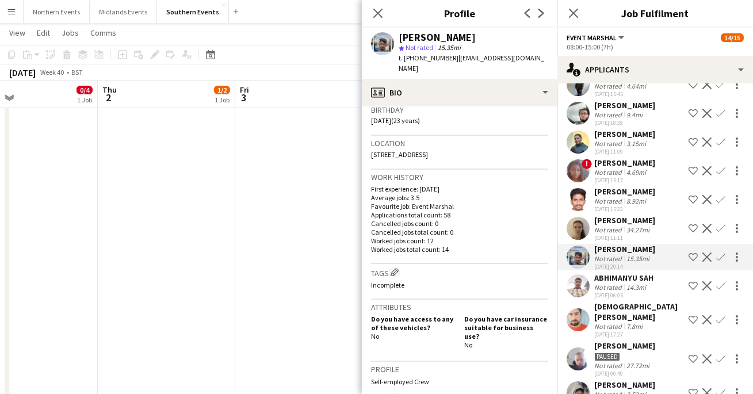
click at [723, 254] on app-icon "Confirm" at bounding box center [720, 256] width 9 height 9
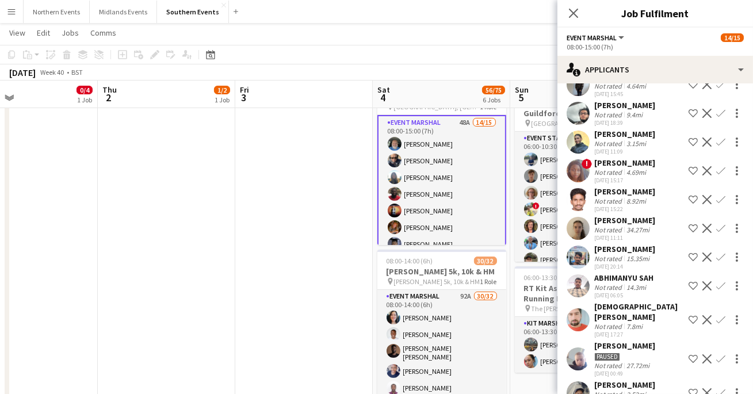
click at [720, 255] on app-icon "Confirm" at bounding box center [720, 256] width 9 height 9
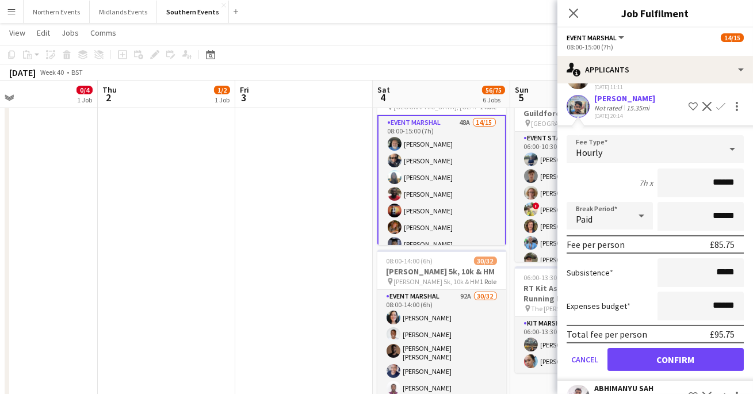
scroll to position [476, 0]
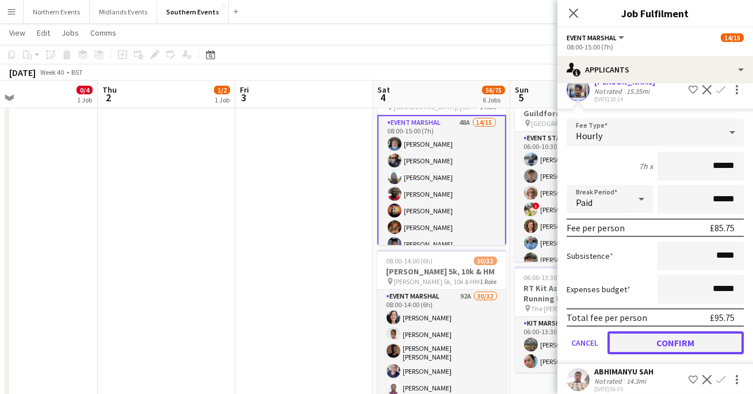
click at [704, 347] on button "Confirm" at bounding box center [675, 342] width 136 height 23
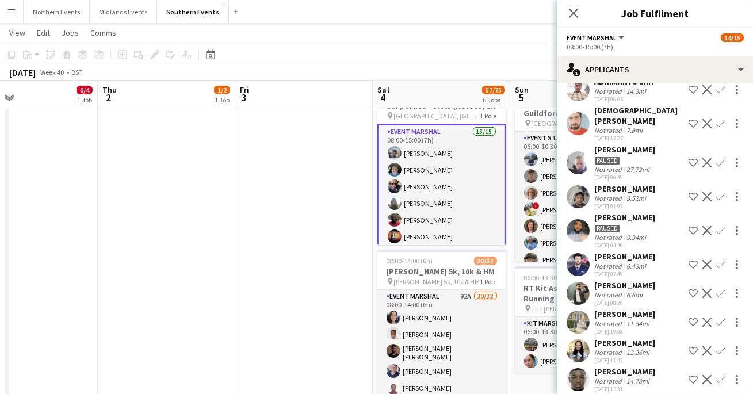
scroll to position [187, 0]
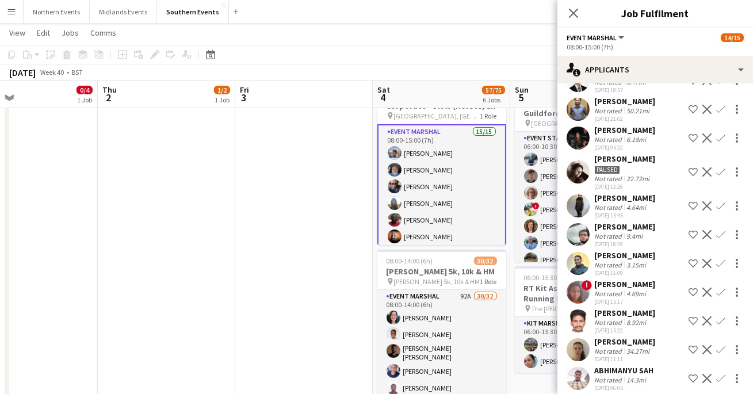
click at [438, 177] on app-card-role "Event Marshal 15/15 08:00-15:00 (7h) [PERSON_NAME] [PERSON_NAME] [PERSON_NAME] …" at bounding box center [441, 261] width 129 height 275
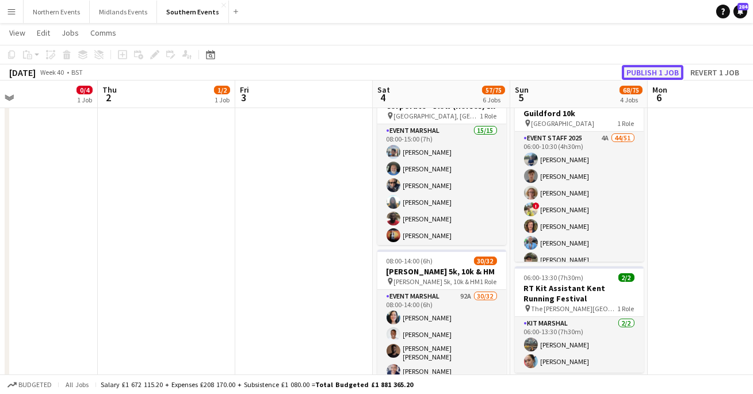
click at [651, 73] on button "Publish 1 job" at bounding box center [653, 72] width 62 height 15
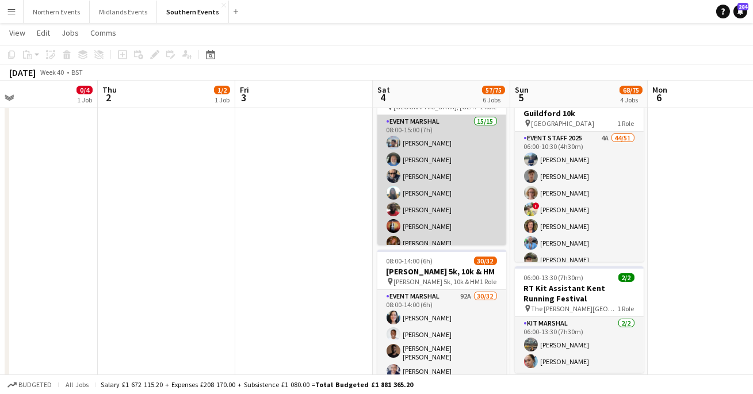
click at [423, 165] on app-card-role "Event Marshal 15/15 08:00-15:00 (7h) [PERSON_NAME] [PERSON_NAME] [PERSON_NAME] …" at bounding box center [441, 251] width 129 height 273
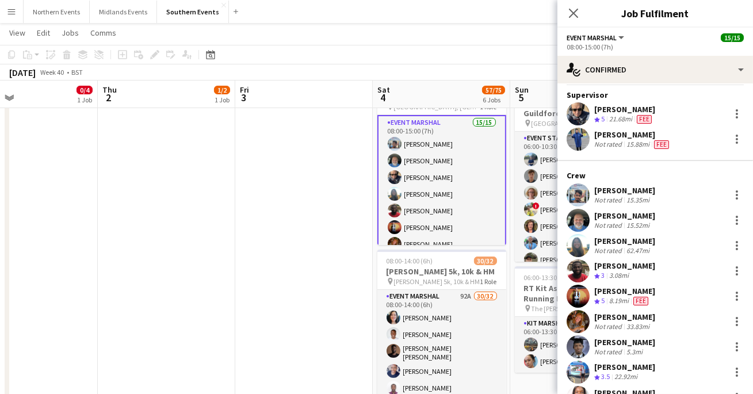
scroll to position [28, 0]
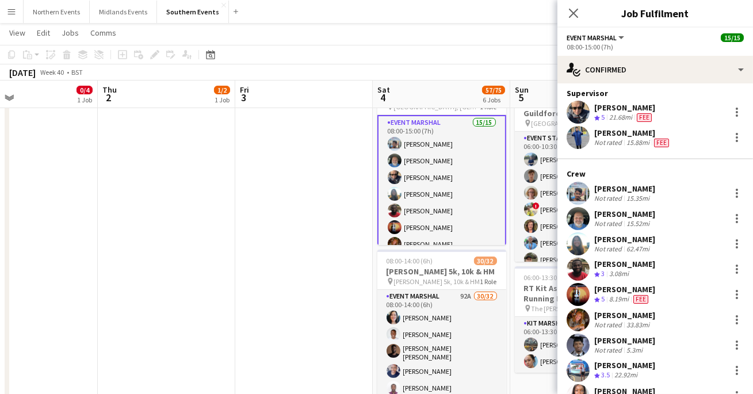
drag, startPoint x: 620, startPoint y: 186, endPoint x: 661, endPoint y: 187, distance: 41.4
click at [661, 187] on div "[PERSON_NAME] Not rated 15.35mi" at bounding box center [654, 193] width 195 height 23
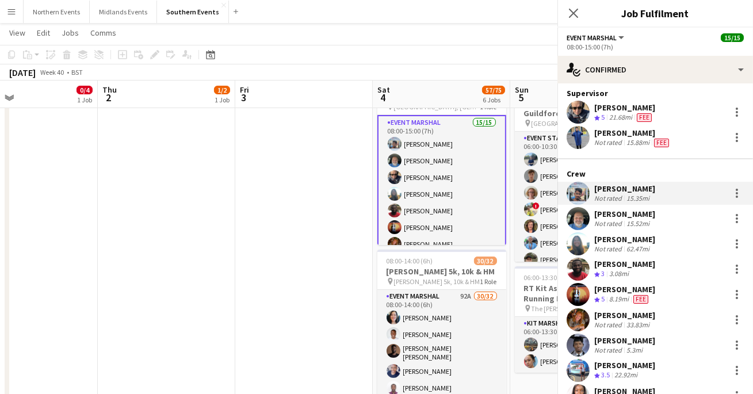
copy div "[PERSON_NAME]"
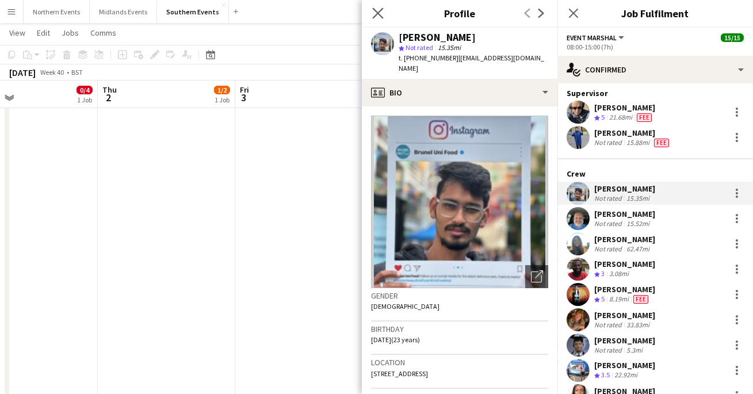
click at [370, 9] on app-icon "Close pop-in" at bounding box center [378, 13] width 17 height 17
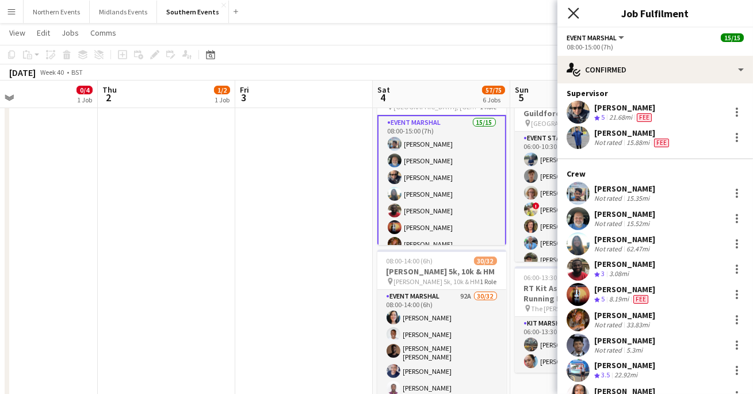
click at [573, 12] on icon at bounding box center [572, 12] width 11 height 11
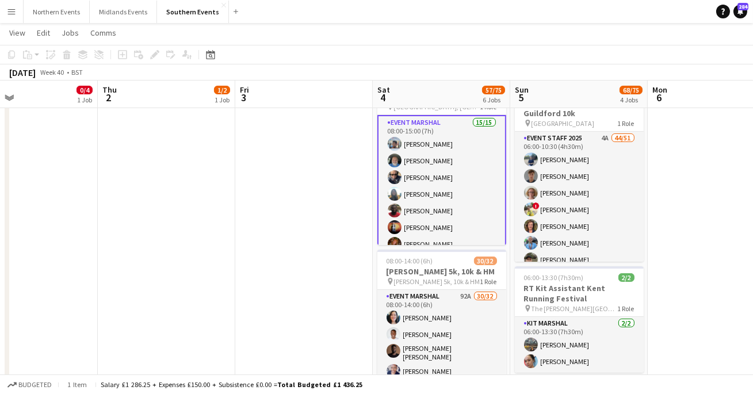
click at [429, 143] on app-card-role "Event Marshal 15/15 08:00-15:00 (7h) [PERSON_NAME] [PERSON_NAME] [PERSON_NAME] …" at bounding box center [441, 252] width 129 height 275
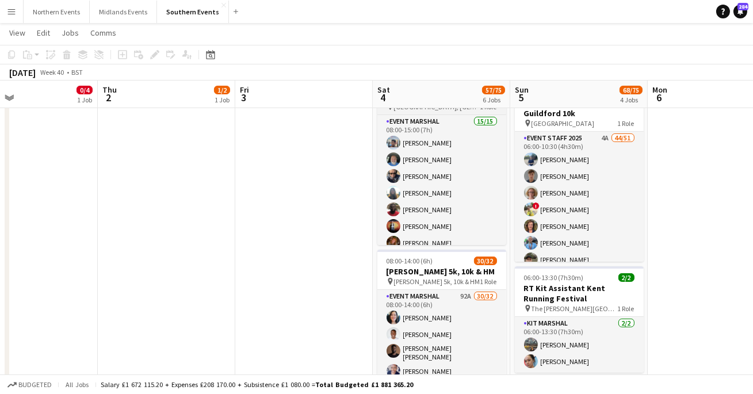
click at [448, 110] on span "[GEOGRAPHIC_DATA], [GEOGRAPHIC_DATA]" at bounding box center [437, 106] width 86 height 9
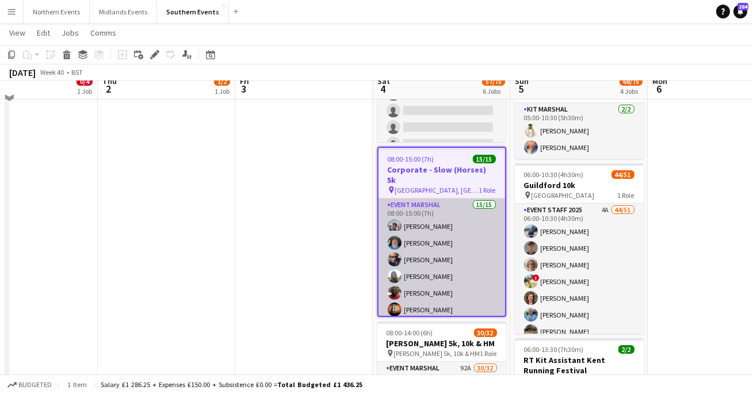
scroll to position [243, 0]
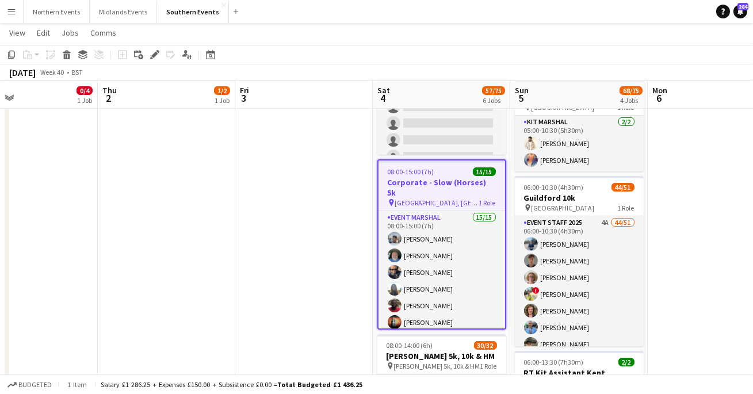
click at [432, 182] on h3 "Corporate - Slow (Horses) 5k" at bounding box center [441, 187] width 126 height 21
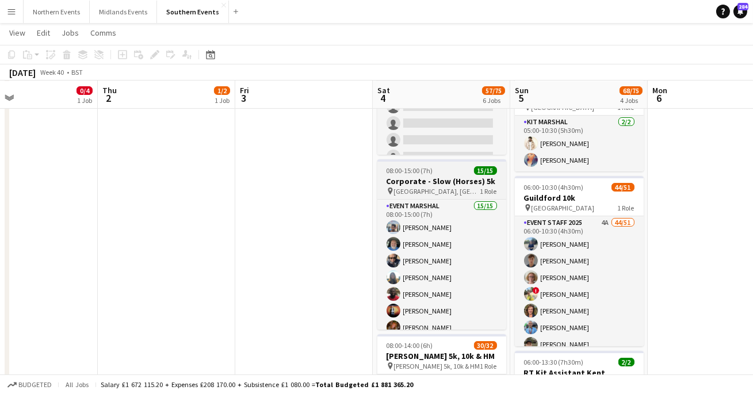
click at [432, 182] on h3 "Corporate - Slow (Horses) 5k" at bounding box center [441, 181] width 129 height 10
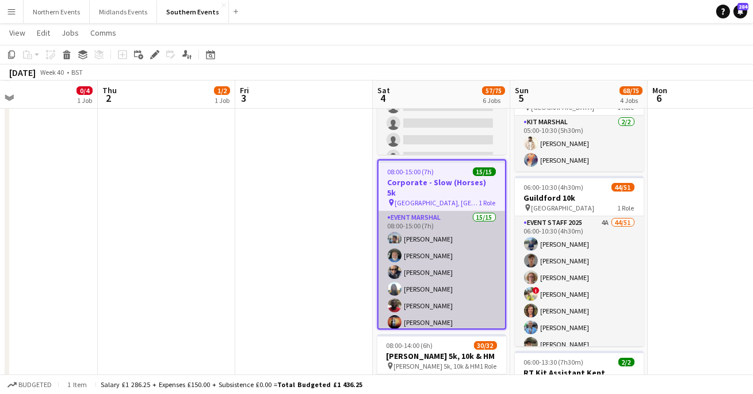
click at [446, 234] on app-card-role "Event Marshal 15/15 08:00-15:00 (7h) [PERSON_NAME] [PERSON_NAME] [PERSON_NAME] …" at bounding box center [441, 347] width 126 height 273
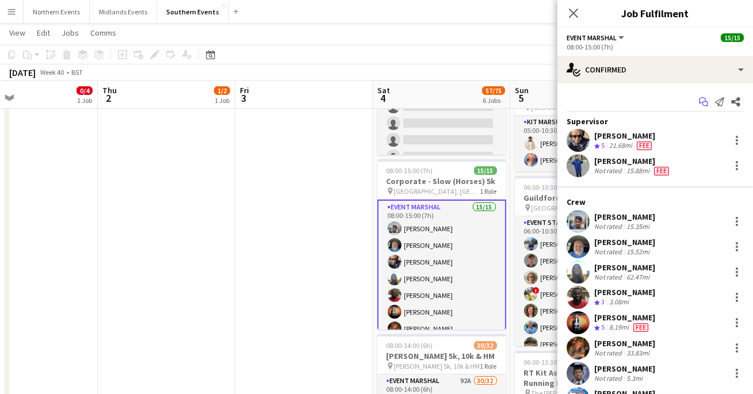
click at [700, 102] on icon at bounding box center [702, 100] width 7 height 6
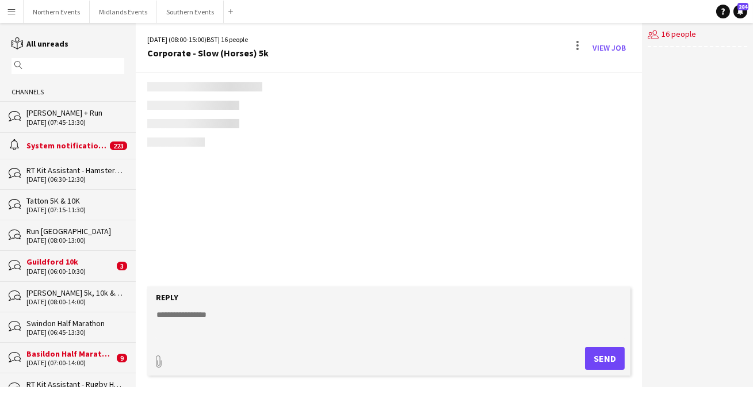
scroll to position [1383, 0]
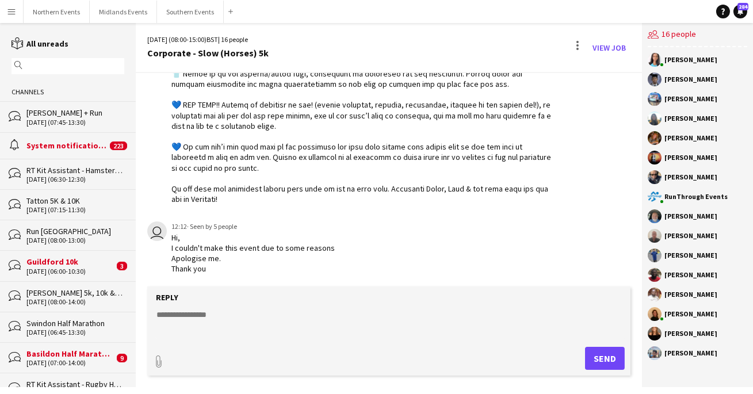
click at [214, 319] on textarea at bounding box center [390, 324] width 471 height 30
paste textarea "**********"
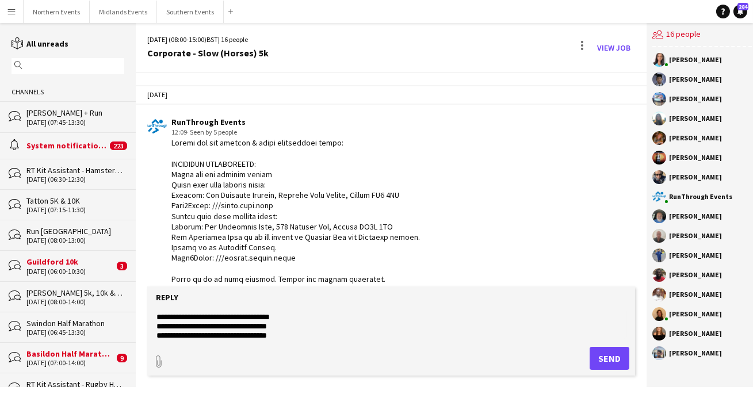
scroll to position [570, 0]
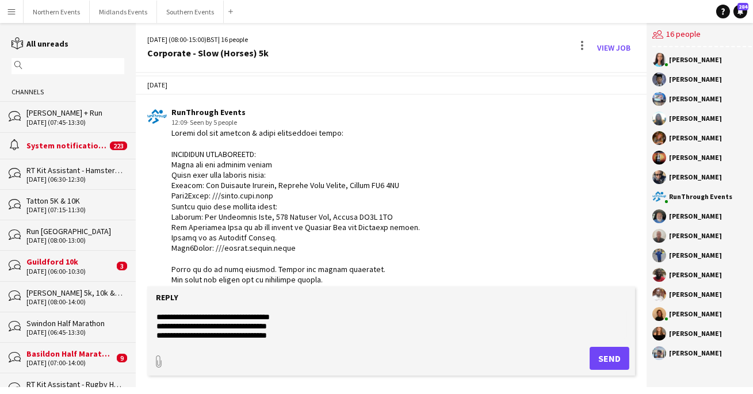
type textarea "**********"
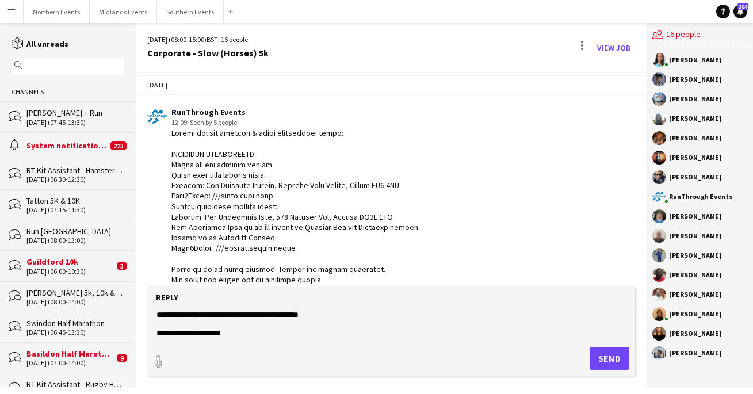
scroll to position [0, 0]
click at [598, 358] on button "Send" at bounding box center [609, 358] width 40 height 23
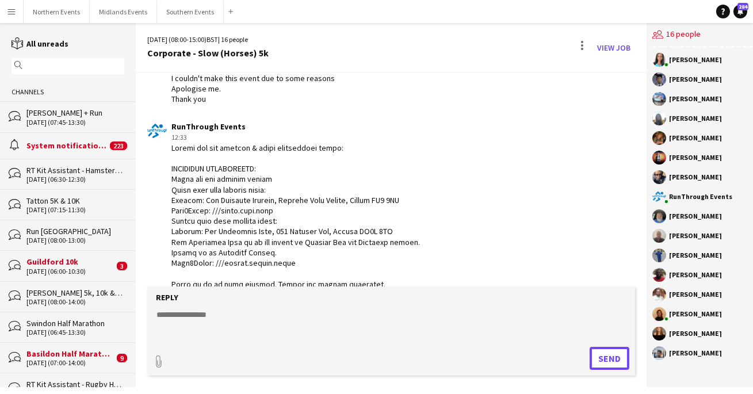
scroll to position [1551, 0]
